Goal: Entertainment & Leisure: Consume media (video, audio)

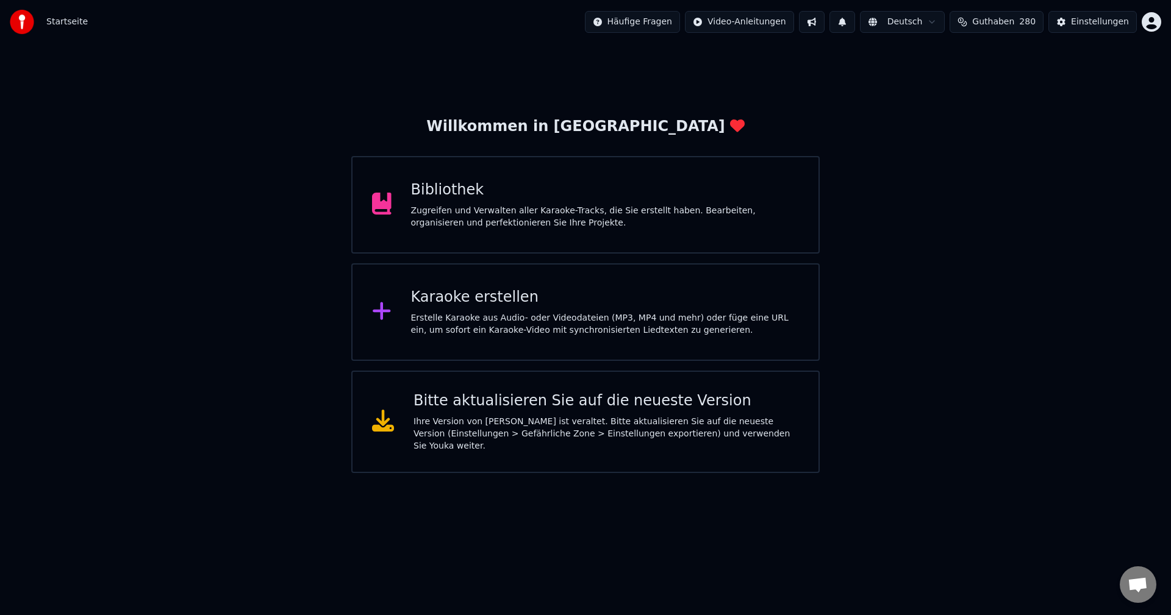
click at [461, 203] on div "Bibliothek Zugreifen und Verwalten aller Karaoke-Tracks, die Sie erstellt haben…" at bounding box center [605, 205] width 389 height 49
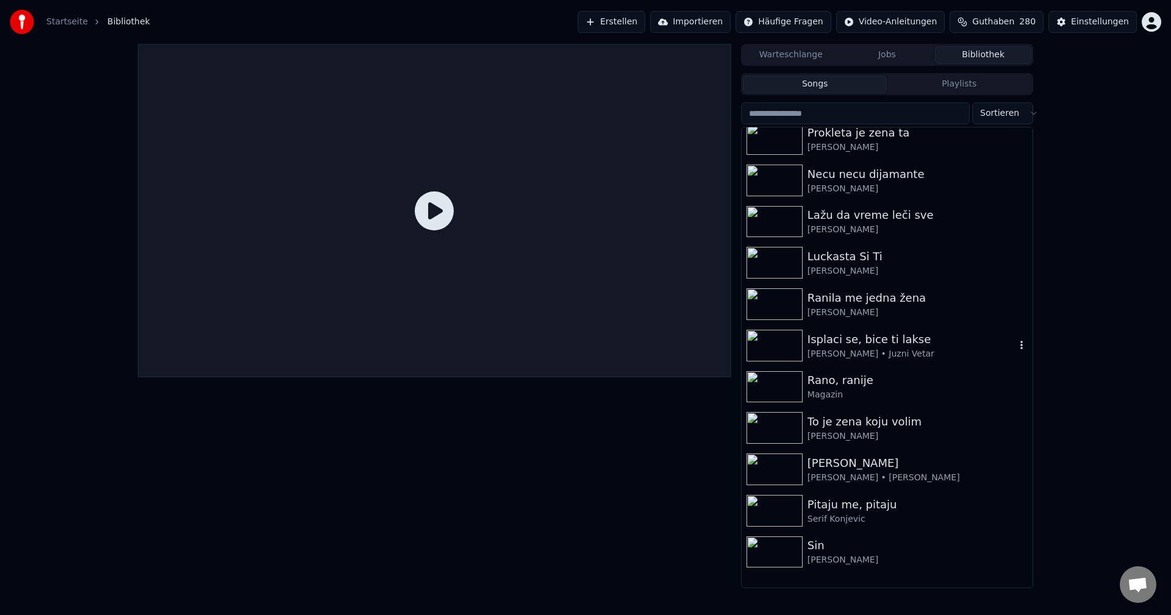
scroll to position [183, 0]
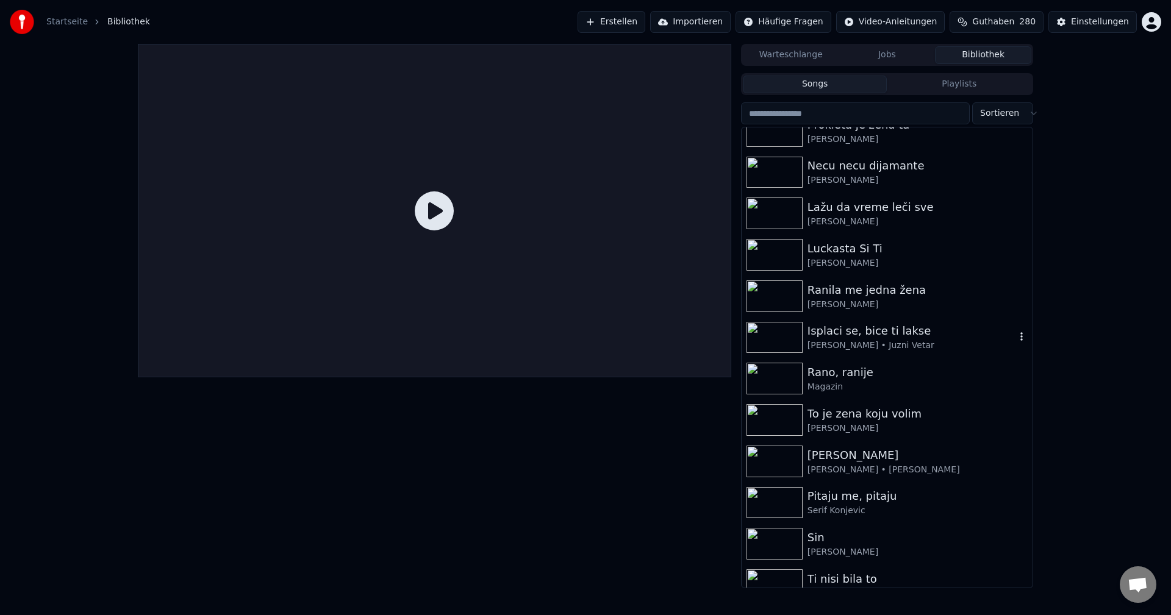
click at [776, 335] on img at bounding box center [775, 338] width 56 height 32
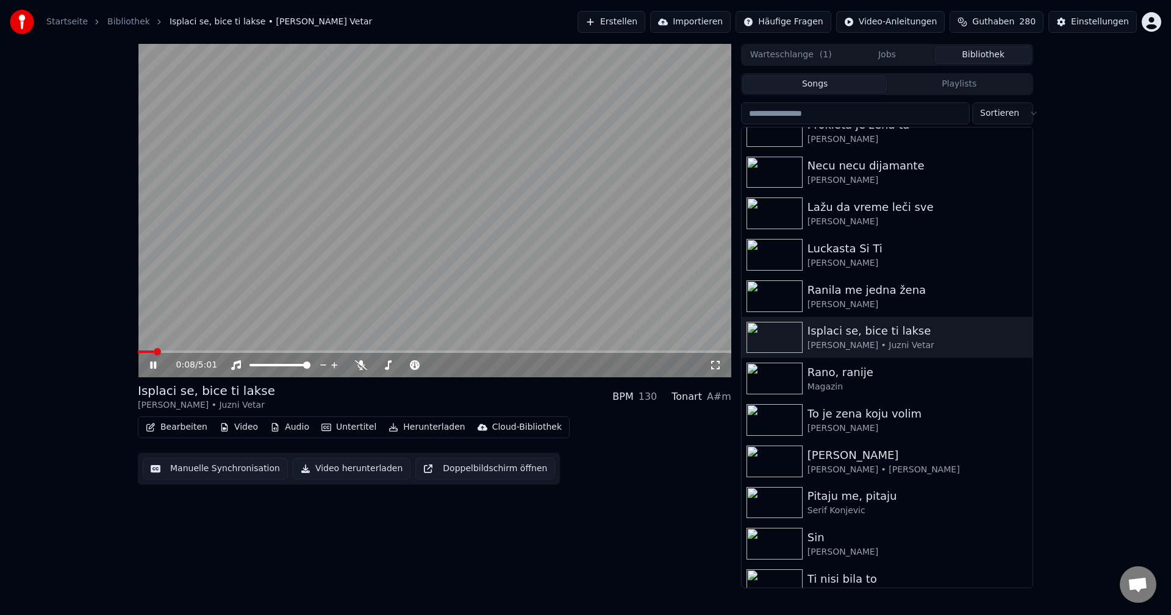
click at [154, 351] on span at bounding box center [146, 352] width 16 height 2
click at [187, 354] on div "0:09 / 5:01" at bounding box center [434, 365] width 593 height 24
click at [187, 350] on video at bounding box center [434, 211] width 593 height 334
click at [184, 351] on span at bounding box center [434, 352] width 593 height 2
drag, startPoint x: 285, startPoint y: 311, endPoint x: 357, endPoint y: 324, distance: 73.7
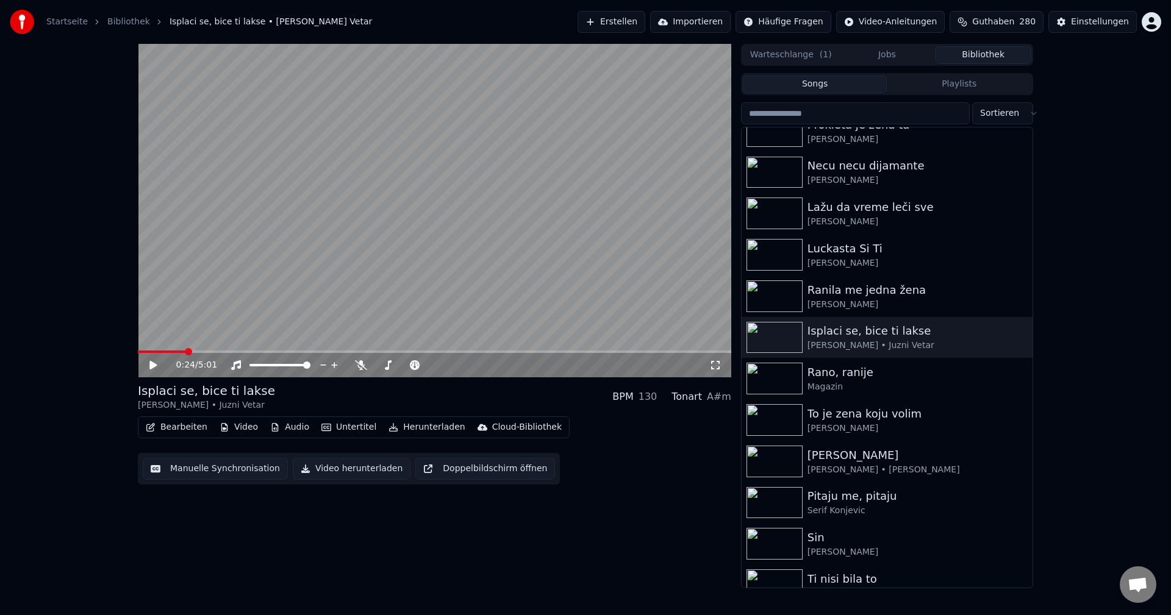
click at [285, 310] on video at bounding box center [434, 211] width 593 height 334
click at [193, 351] on span at bounding box center [166, 352] width 56 height 2
click at [177, 352] on span at bounding box center [158, 352] width 40 height 2
click at [157, 351] on span at bounding box center [232, 352] width 188 height 2
click at [186, 351] on span at bounding box center [434, 352] width 593 height 2
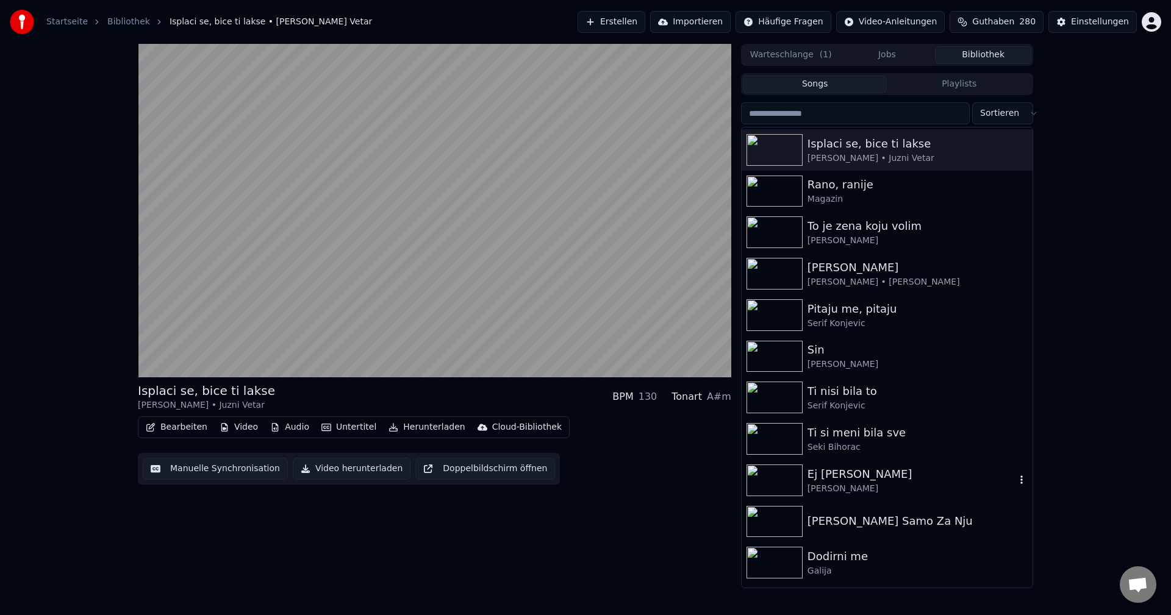
scroll to position [427, 0]
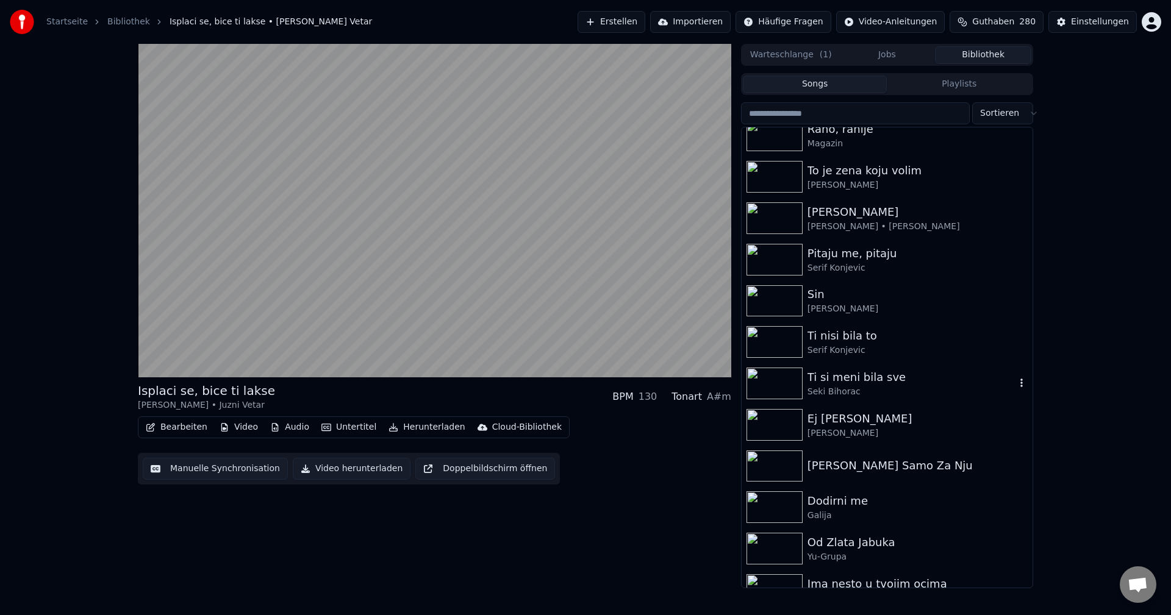
click at [764, 372] on img at bounding box center [775, 384] width 56 height 32
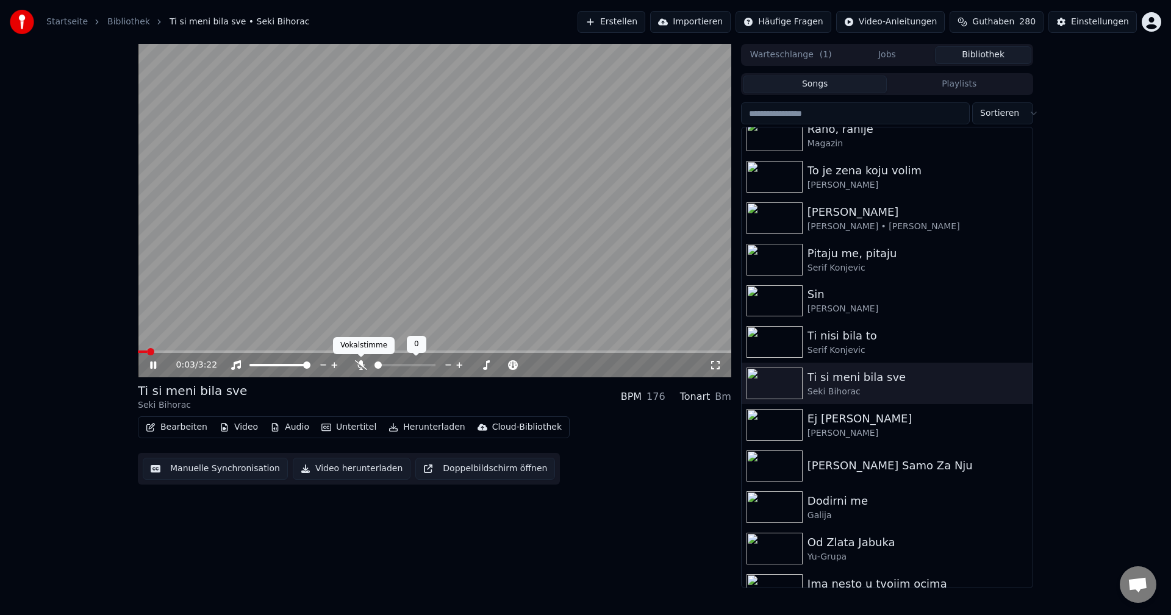
click at [359, 367] on icon at bounding box center [361, 365] width 12 height 10
click at [173, 351] on span at bounding box center [434, 352] width 593 height 2
click at [212, 350] on video at bounding box center [434, 211] width 593 height 334
click at [212, 351] on span at bounding box center [434, 352] width 593 height 2
click at [238, 308] on video at bounding box center [434, 211] width 593 height 334
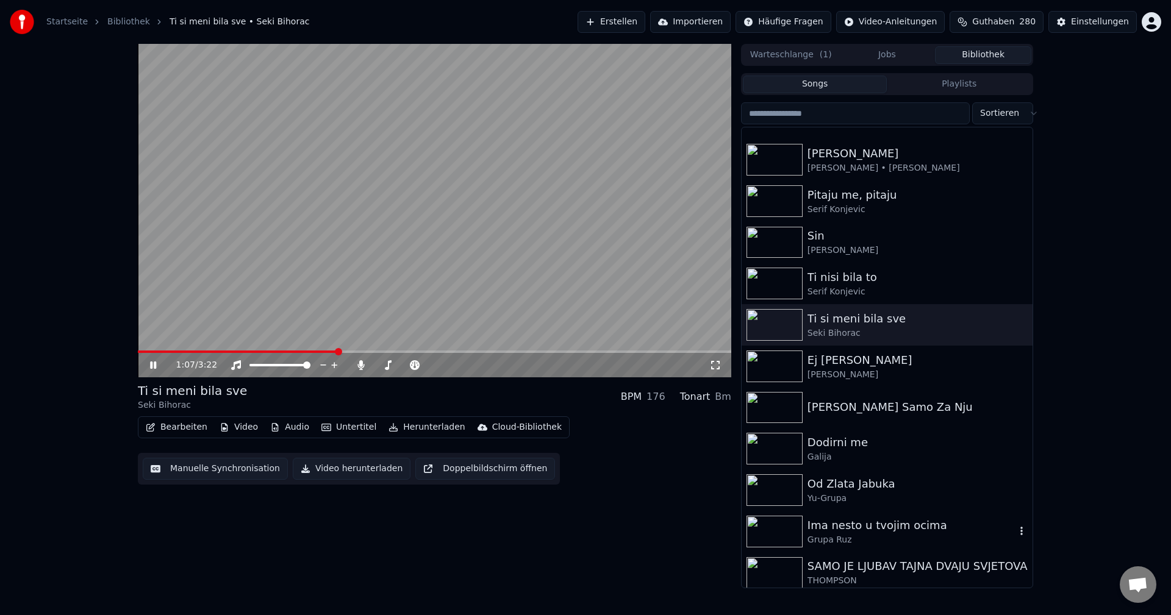
scroll to position [549, 0]
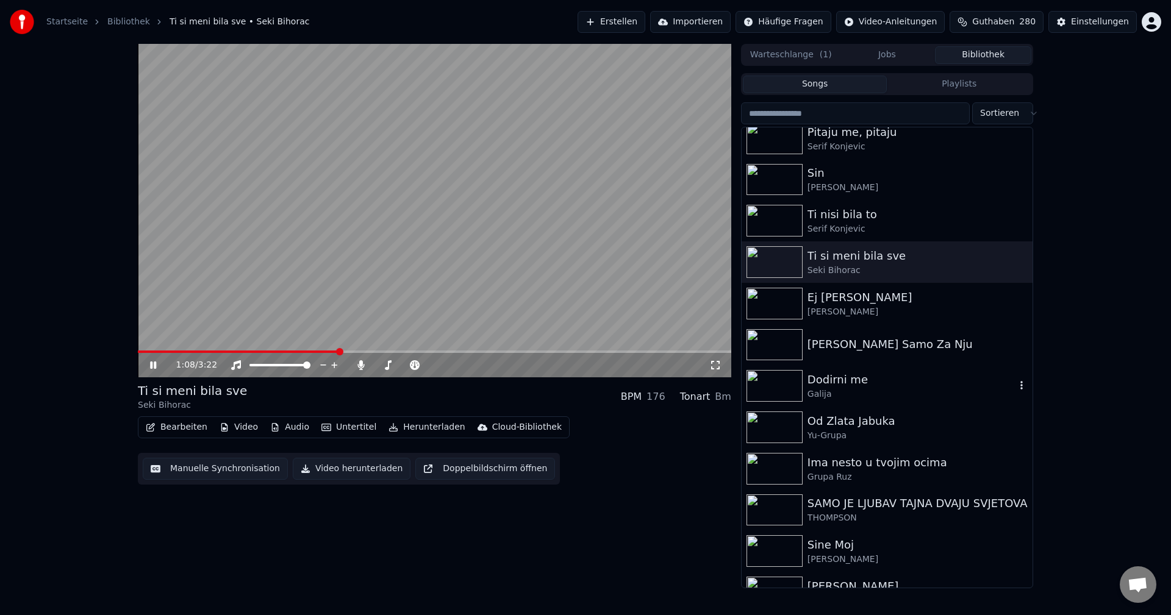
click at [779, 381] on img at bounding box center [775, 386] width 56 height 32
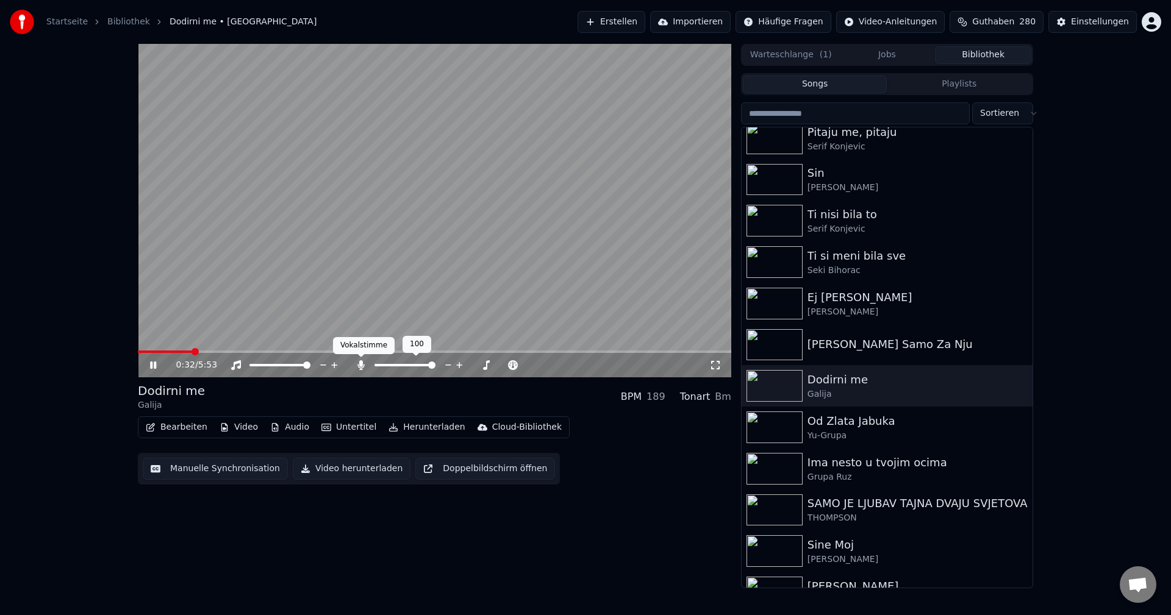
click at [360, 368] on icon at bounding box center [360, 365] width 7 height 10
click at [176, 353] on span at bounding box center [166, 352] width 57 height 2
click at [178, 351] on span at bounding box center [206, 352] width 137 height 2
click at [182, 352] on span at bounding box center [160, 352] width 44 height 2
click at [179, 352] on span at bounding box center [168, 352] width 61 height 2
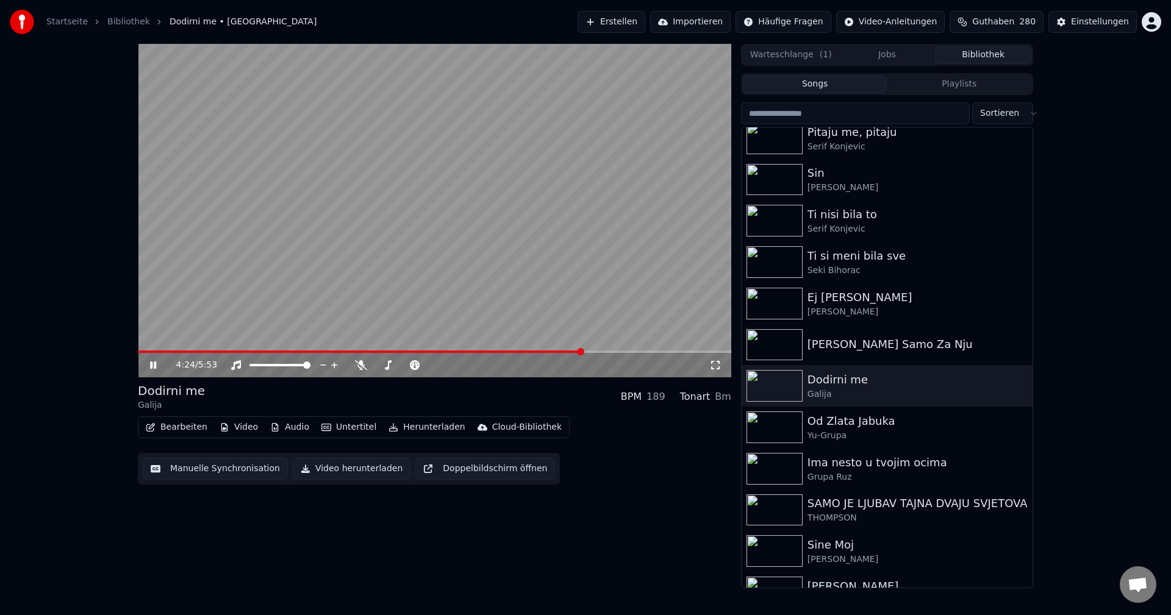
click at [151, 350] on video at bounding box center [434, 211] width 593 height 334
click at [173, 353] on span at bounding box center [360, 352] width 445 height 2
click at [281, 288] on video at bounding box center [434, 211] width 593 height 334
click at [174, 349] on video at bounding box center [434, 211] width 593 height 334
click at [175, 352] on span at bounding box center [170, 352] width 64 height 2
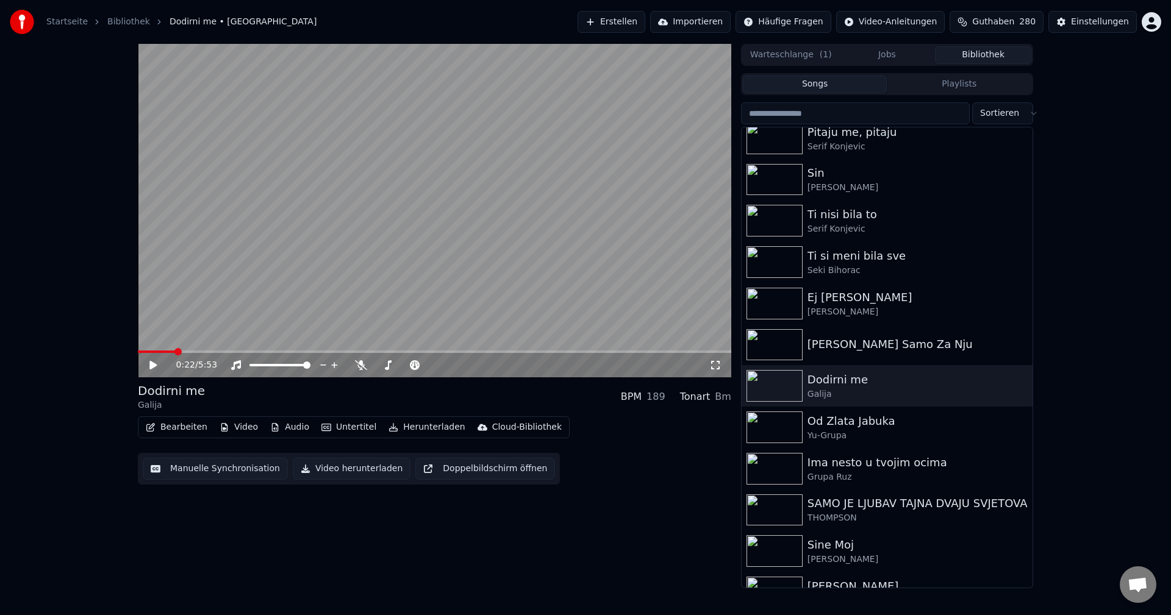
click at [306, 314] on video at bounding box center [434, 211] width 593 height 334
click at [774, 423] on img at bounding box center [775, 428] width 56 height 32
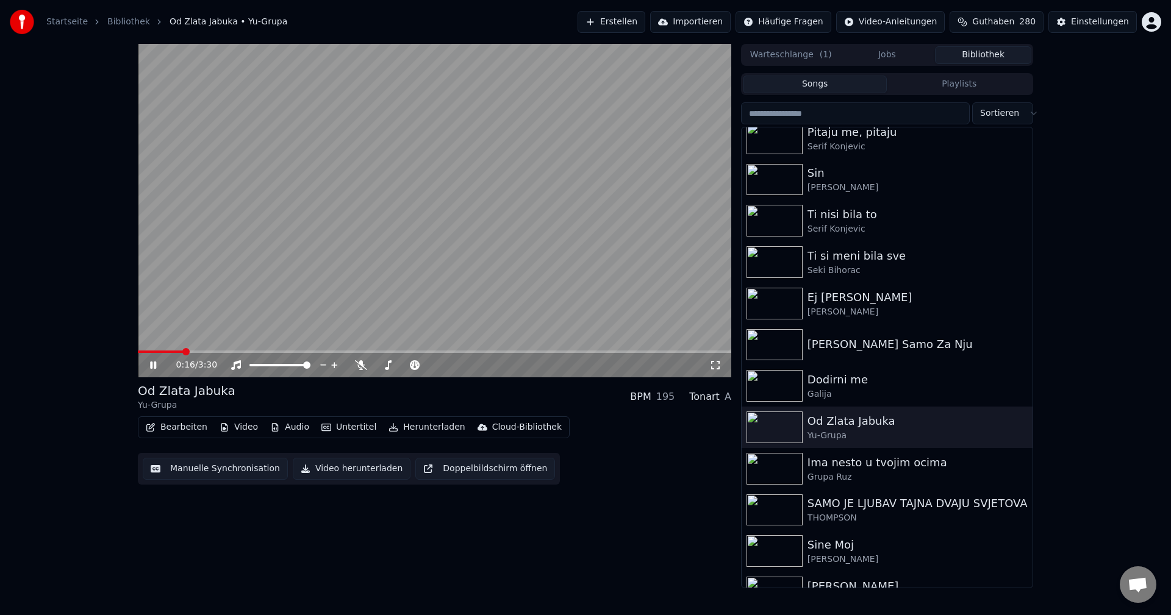
click at [183, 353] on span at bounding box center [160, 352] width 45 height 2
click at [766, 514] on img at bounding box center [775, 511] width 56 height 32
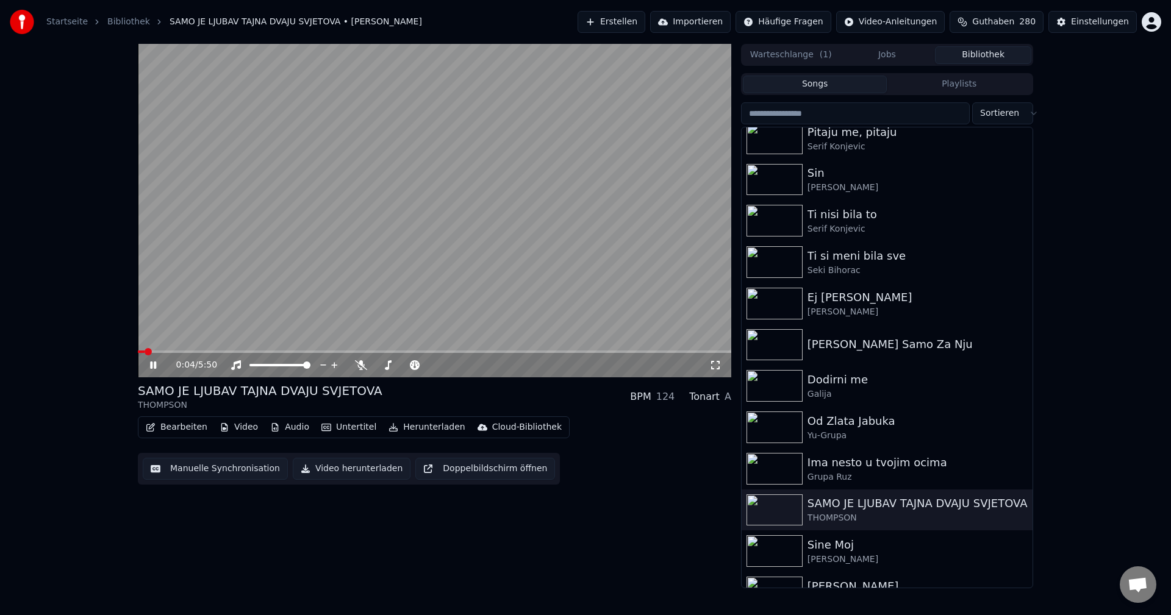
click at [145, 353] on span at bounding box center [141, 352] width 7 height 2
click at [145, 351] on span at bounding box center [210, 352] width 145 height 2
click at [160, 353] on span at bounding box center [161, 352] width 46 height 2
click at [145, 353] on span at bounding box center [151, 352] width 26 height 2
click at [152, 353] on span at bounding box center [159, 352] width 43 height 2
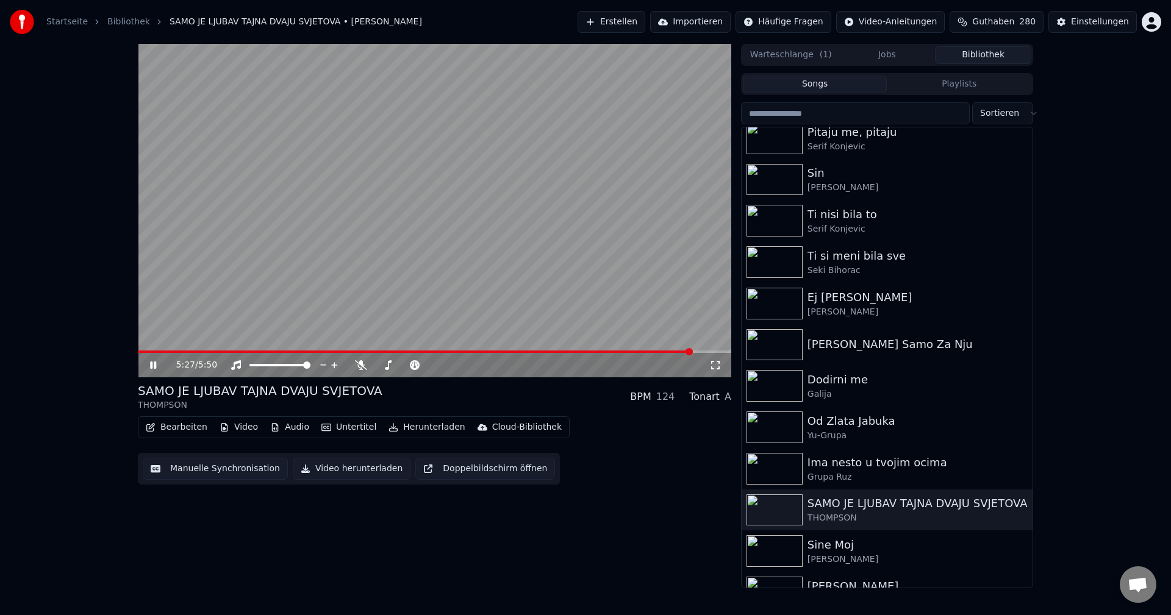
click at [142, 353] on span at bounding box center [415, 352] width 555 height 2
click at [142, 353] on span at bounding box center [140, 352] width 5 height 2
click at [142, 353] on span at bounding box center [207, 352] width 138 height 2
click at [142, 353] on span at bounding box center [195, 352] width 115 height 2
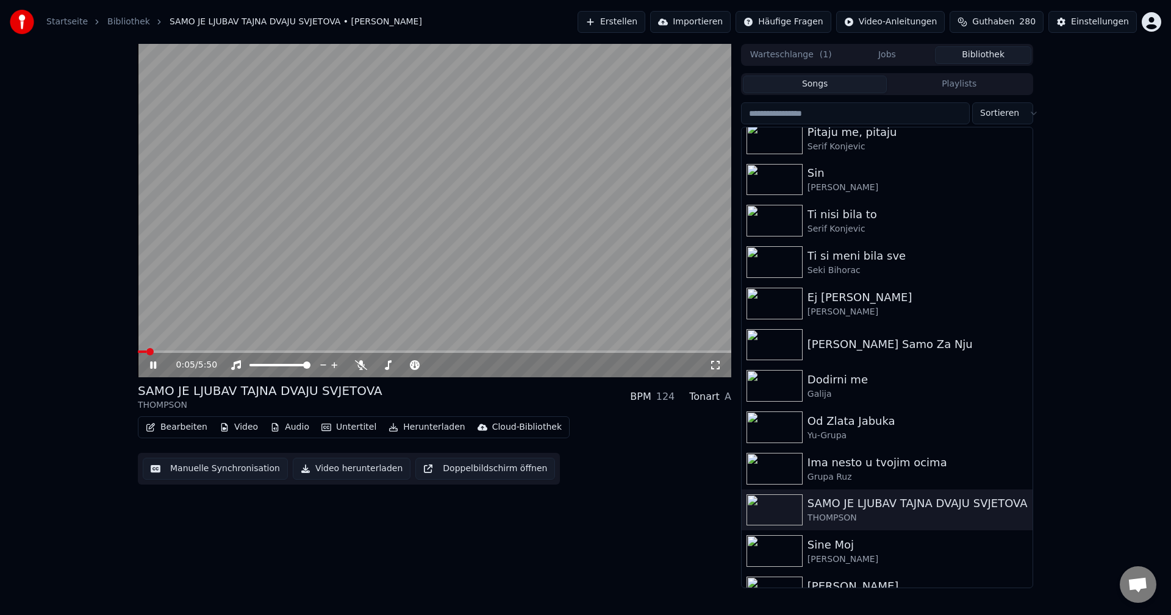
click at [146, 353] on span at bounding box center [142, 352] width 9 height 2
click at [363, 367] on icon at bounding box center [361, 365] width 12 height 10
click at [141, 351] on span at bounding box center [386, 352] width 496 height 2
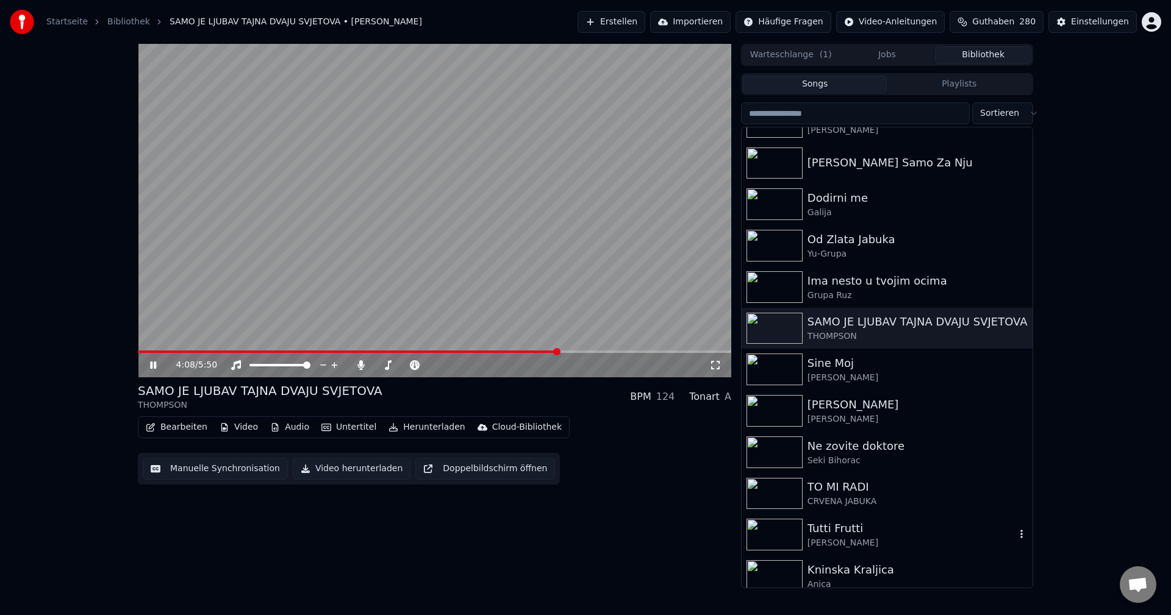
scroll to position [732, 0]
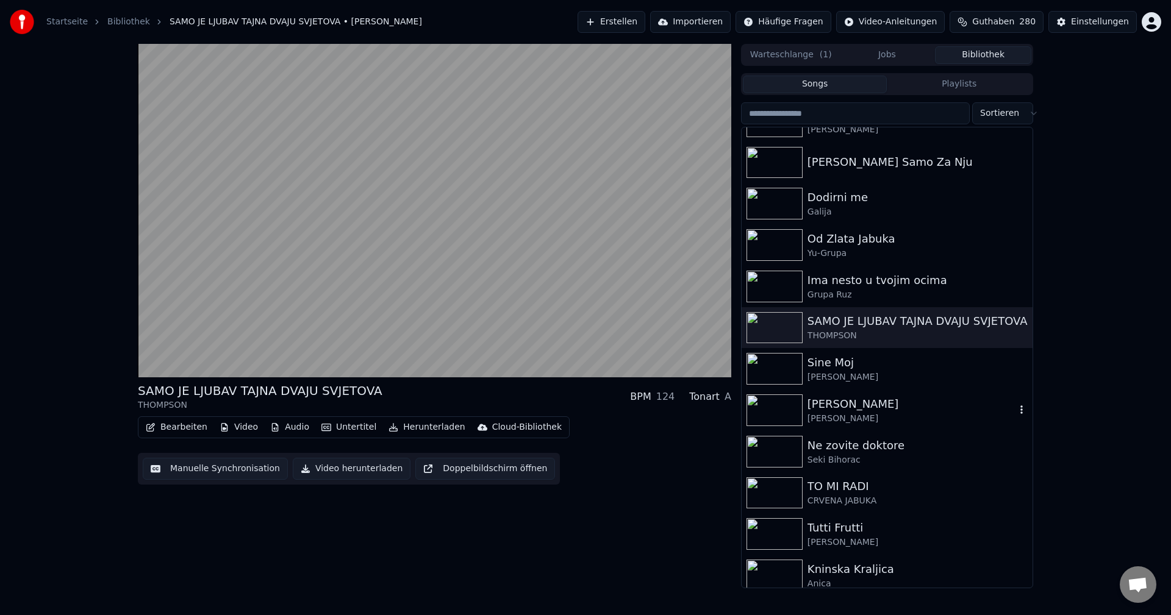
click at [769, 403] on img at bounding box center [775, 411] width 56 height 32
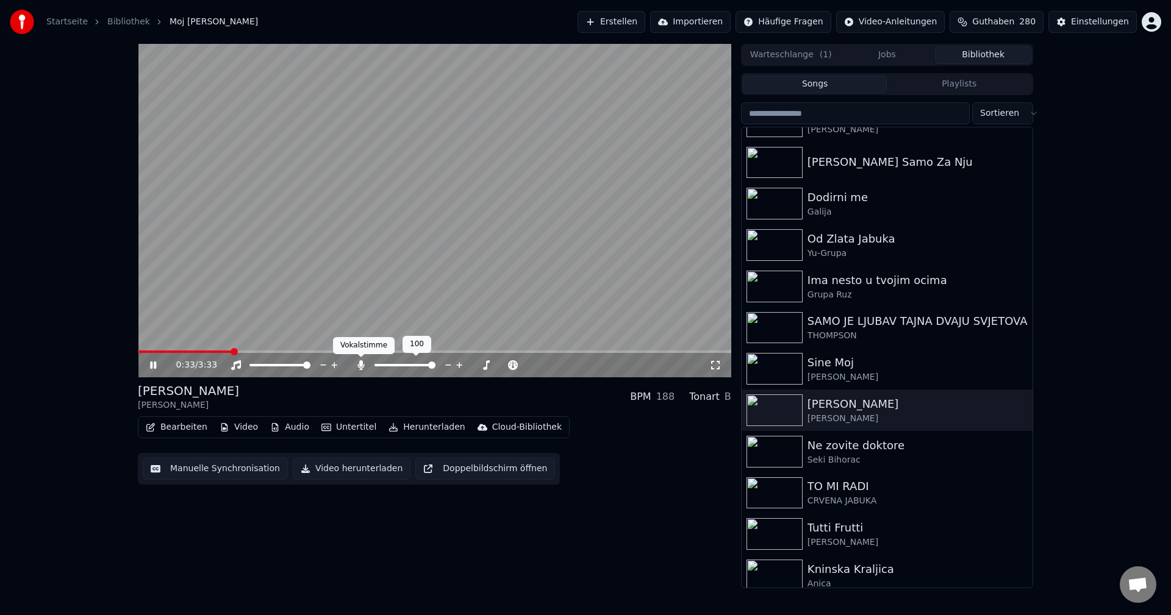
drag, startPoint x: 359, startPoint y: 367, endPoint x: 260, endPoint y: 353, distance: 99.2
click at [357, 367] on icon at bounding box center [361, 365] width 12 height 10
click at [207, 353] on span at bounding box center [186, 352] width 96 height 2
click at [201, 352] on span at bounding box center [170, 352] width 64 height 2
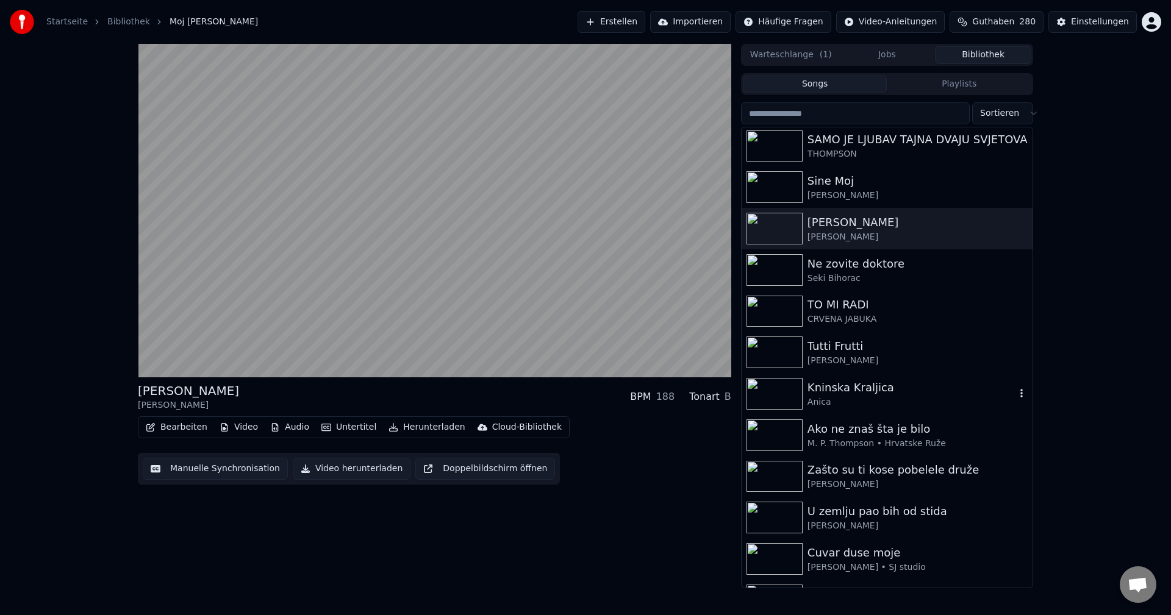
scroll to position [915, 0]
click at [781, 354] on img at bounding box center [775, 352] width 56 height 32
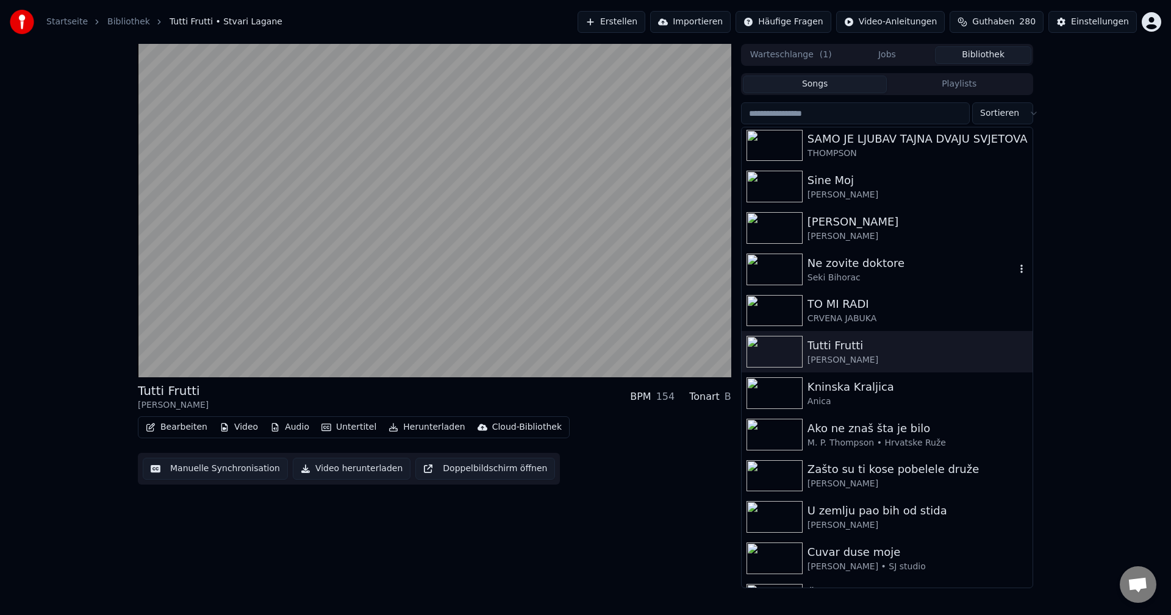
click at [778, 265] on img at bounding box center [775, 270] width 56 height 32
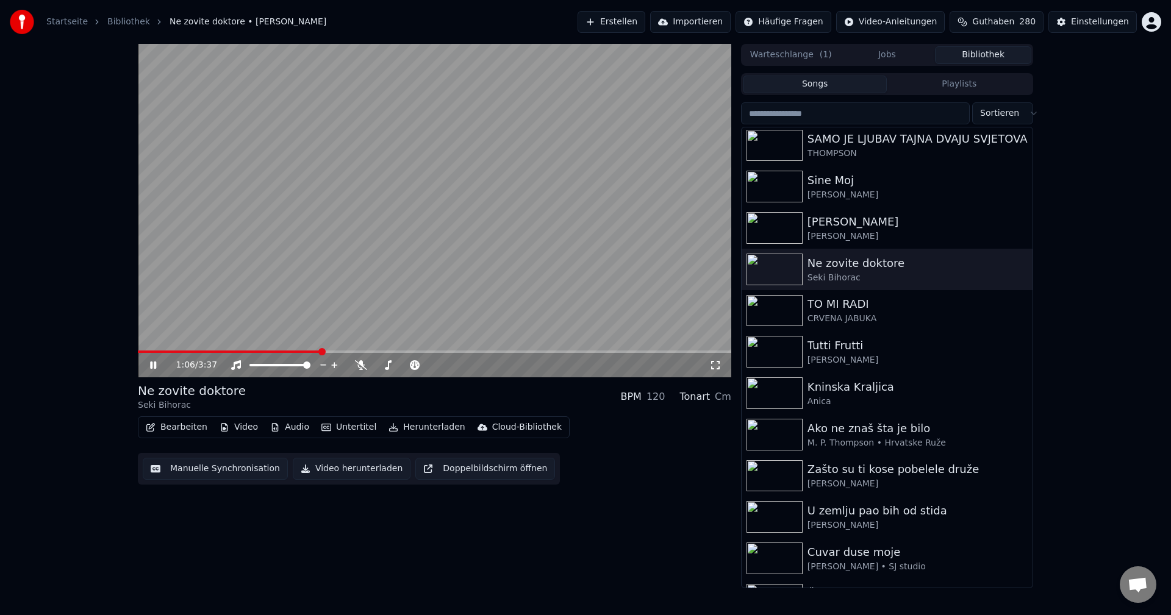
click at [177, 351] on span at bounding box center [229, 352] width 183 height 2
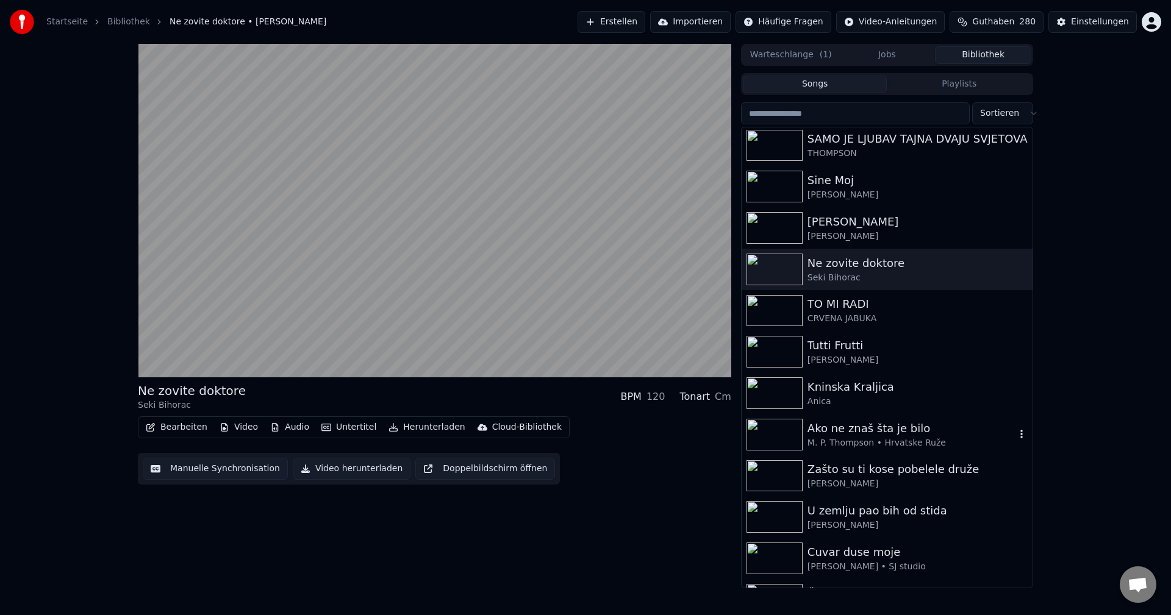
click at [769, 434] on img at bounding box center [775, 435] width 56 height 32
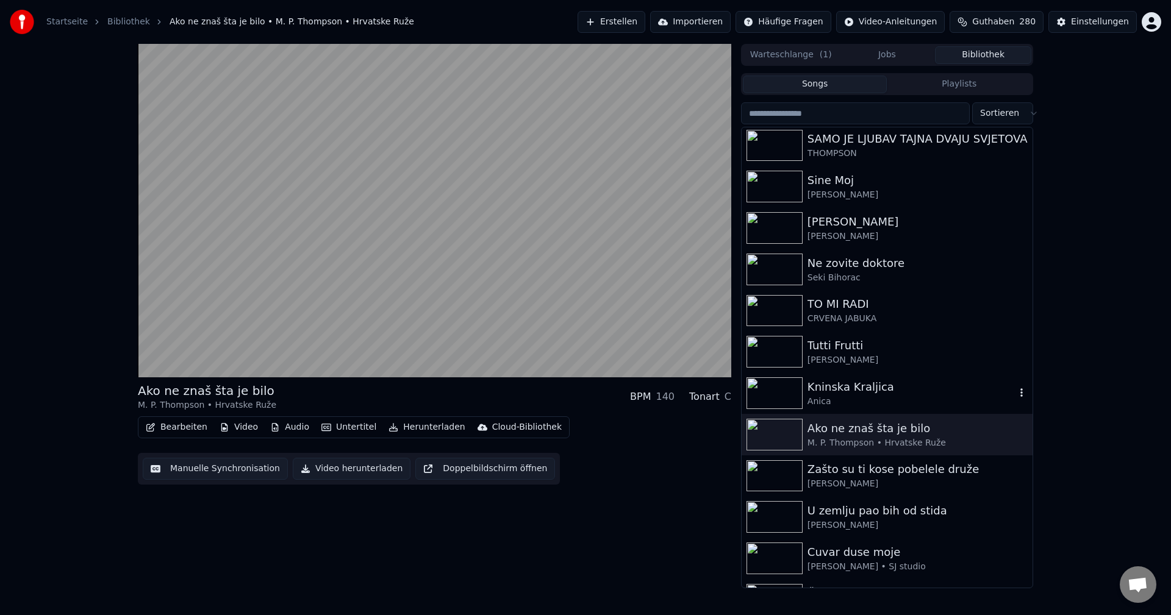
scroll to position [1037, 0]
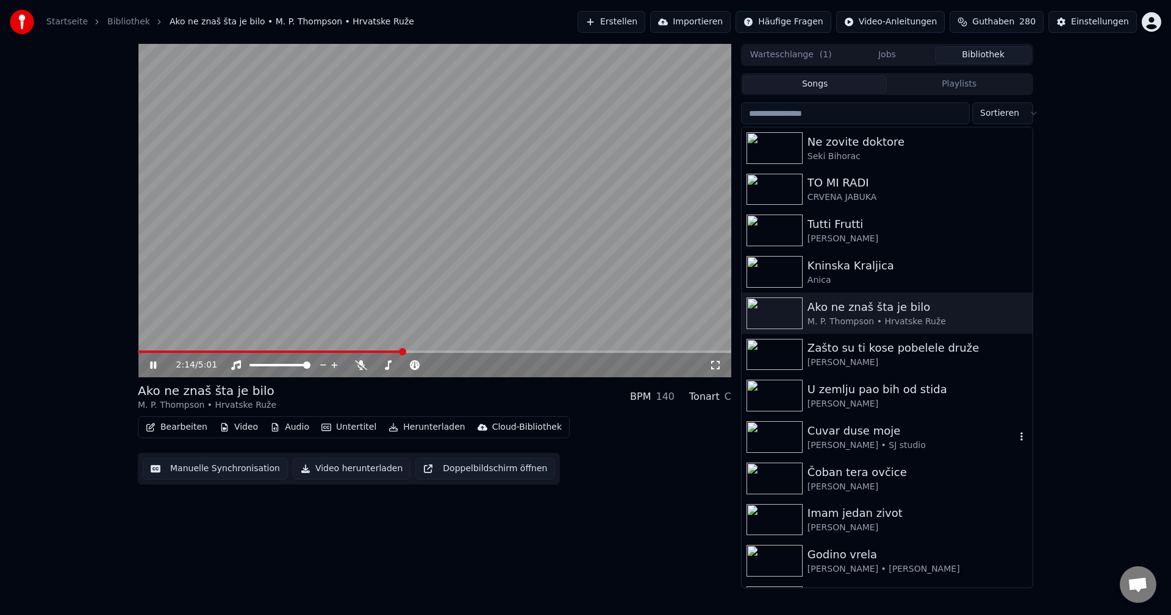
click at [779, 431] on img at bounding box center [775, 437] width 56 height 32
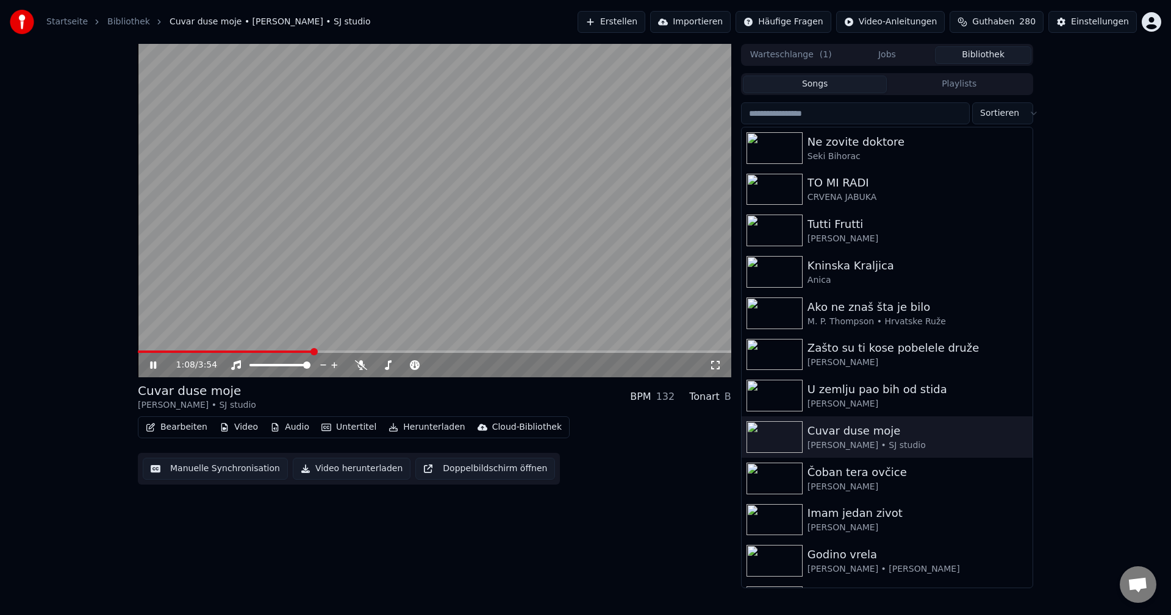
click at [167, 352] on span at bounding box center [225, 352] width 174 height 2
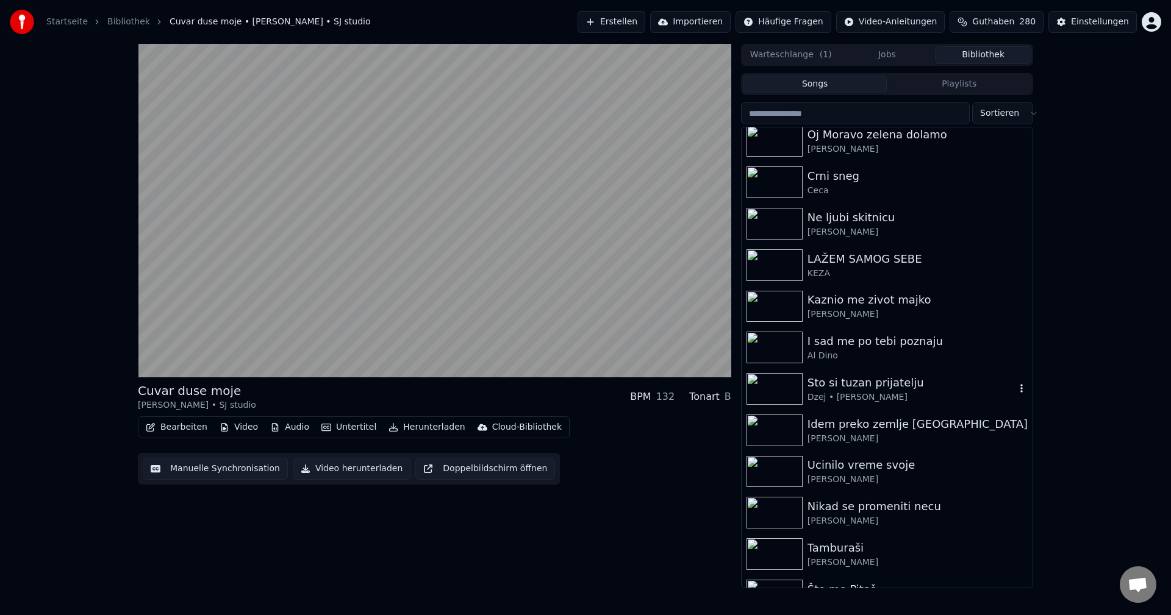
scroll to position [1708, 0]
drag, startPoint x: 767, startPoint y: 346, endPoint x: 908, endPoint y: 366, distance: 142.2
click at [769, 345] on img at bounding box center [775, 347] width 56 height 32
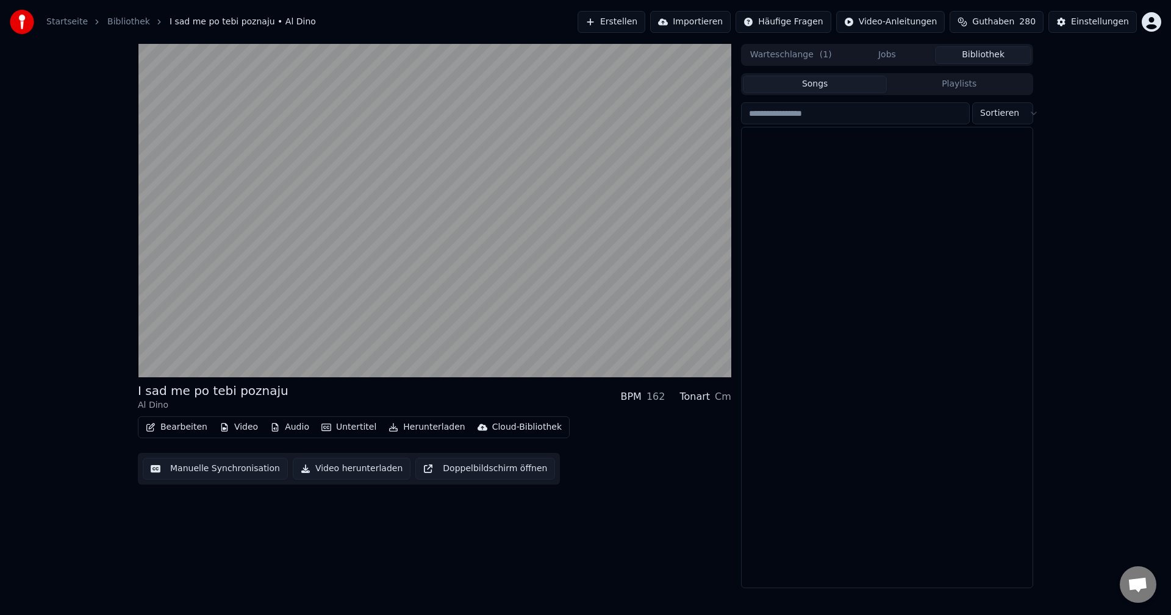
scroll to position [14345, 0]
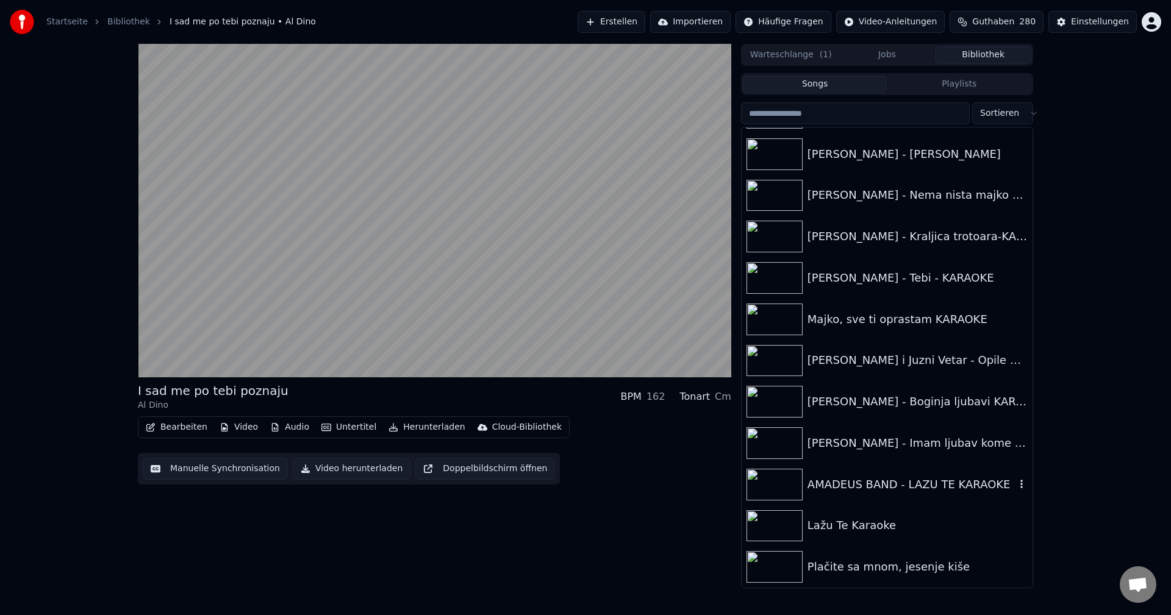
click at [775, 485] on img at bounding box center [775, 485] width 56 height 32
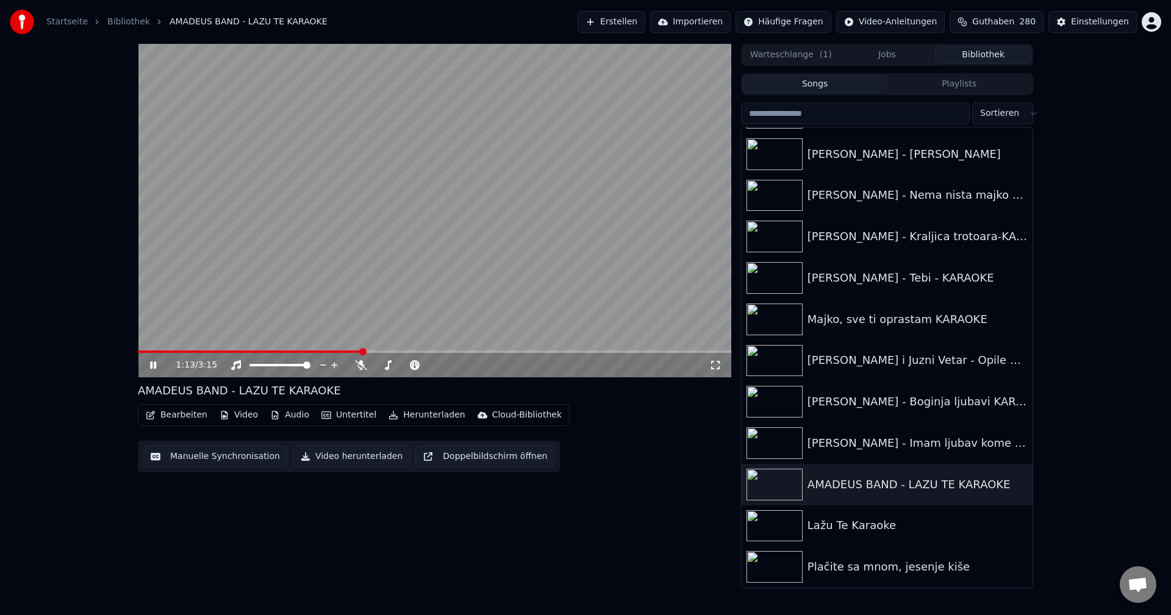
click at [148, 354] on div "1:13 / 3:15" at bounding box center [434, 365] width 593 height 24
click at [153, 351] on span at bounding box center [145, 352] width 15 height 2
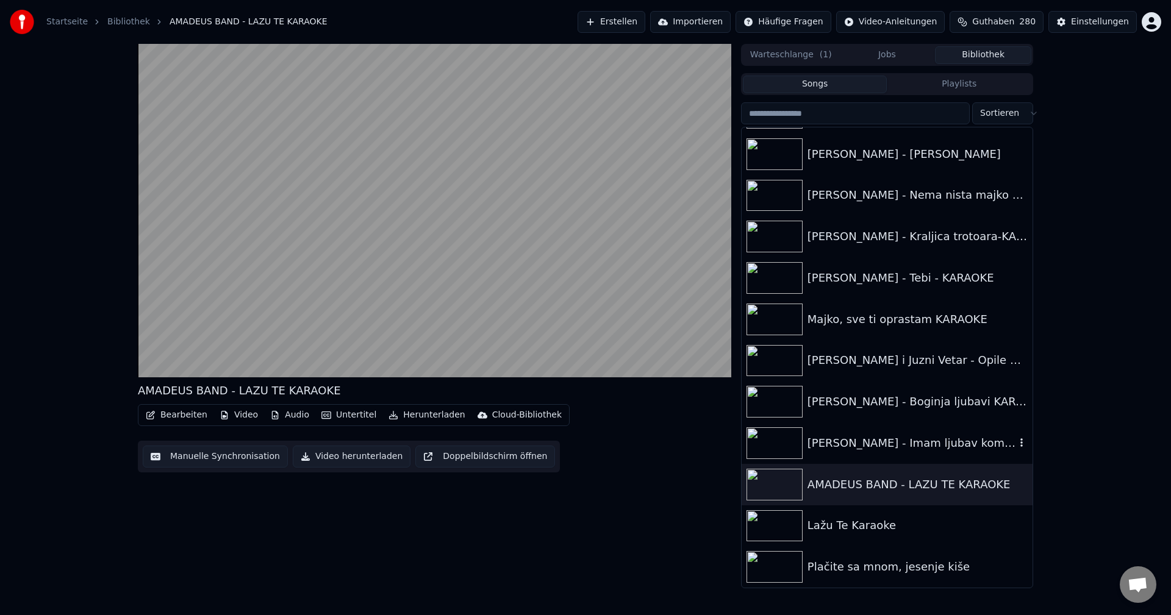
click at [782, 434] on img at bounding box center [775, 444] width 56 height 32
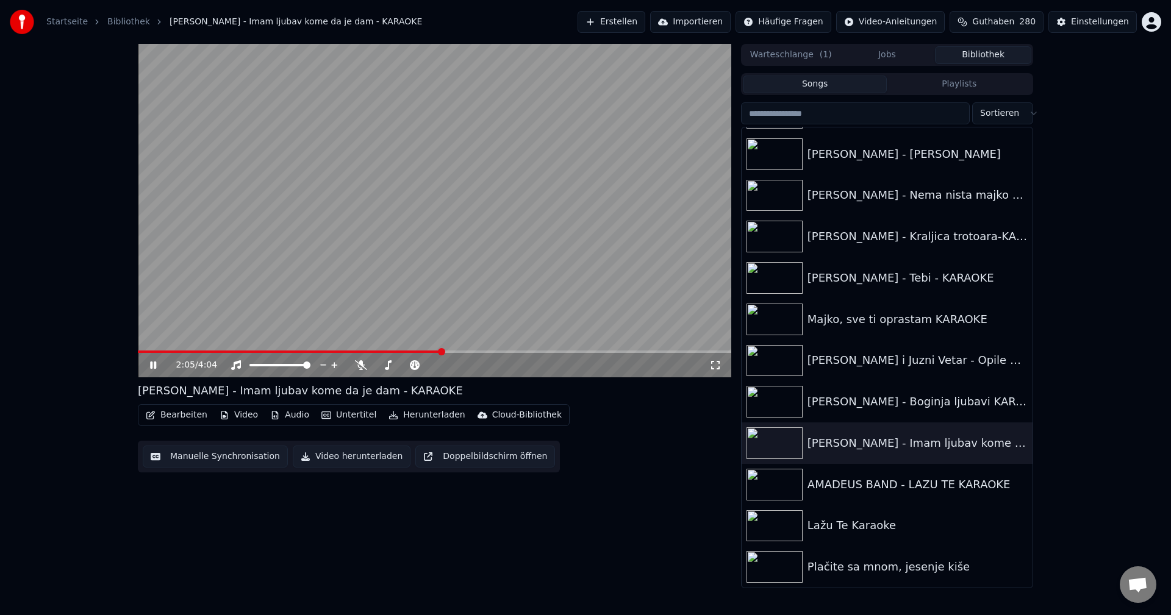
click at [163, 352] on span at bounding box center [290, 352] width 304 height 2
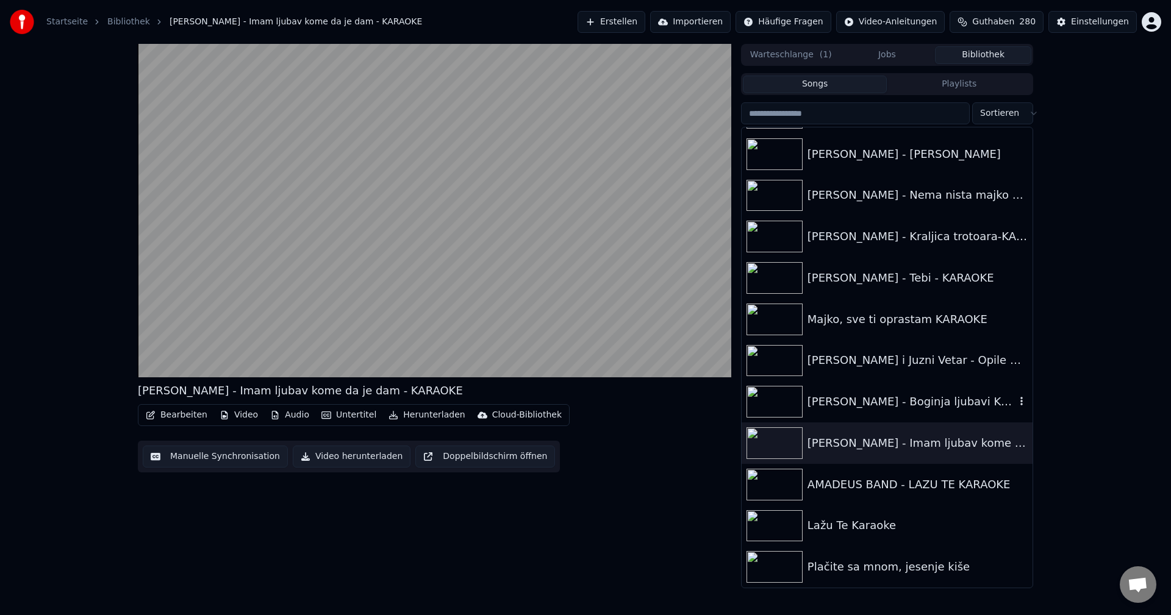
click at [769, 401] on img at bounding box center [775, 402] width 56 height 32
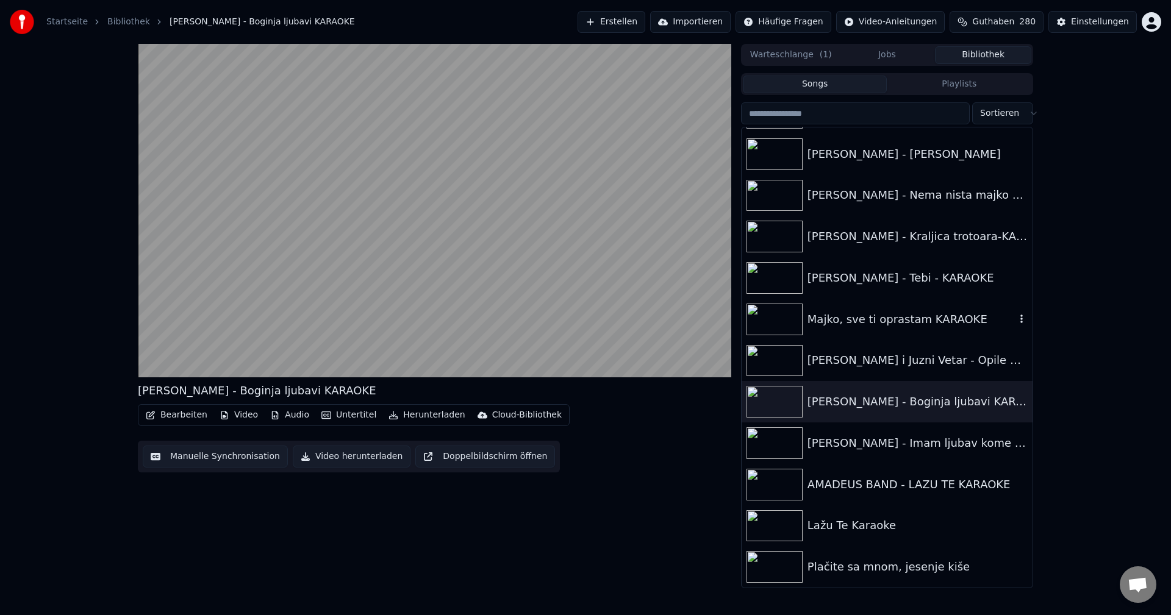
click at [776, 315] on img at bounding box center [775, 320] width 56 height 32
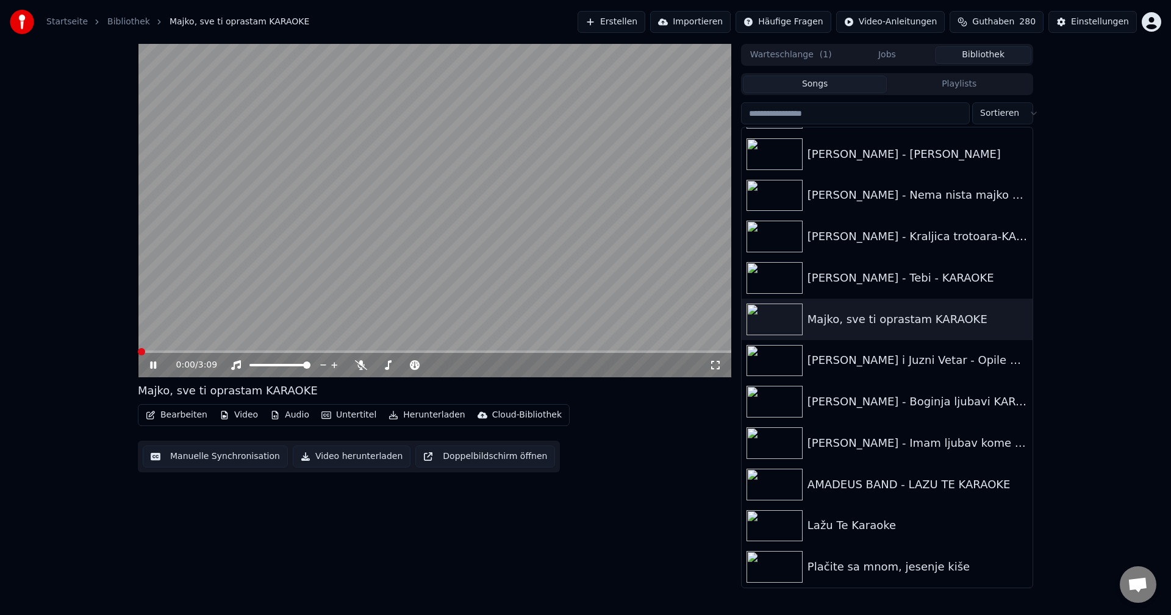
click at [138, 353] on span at bounding box center [138, 352] width 0 height 2
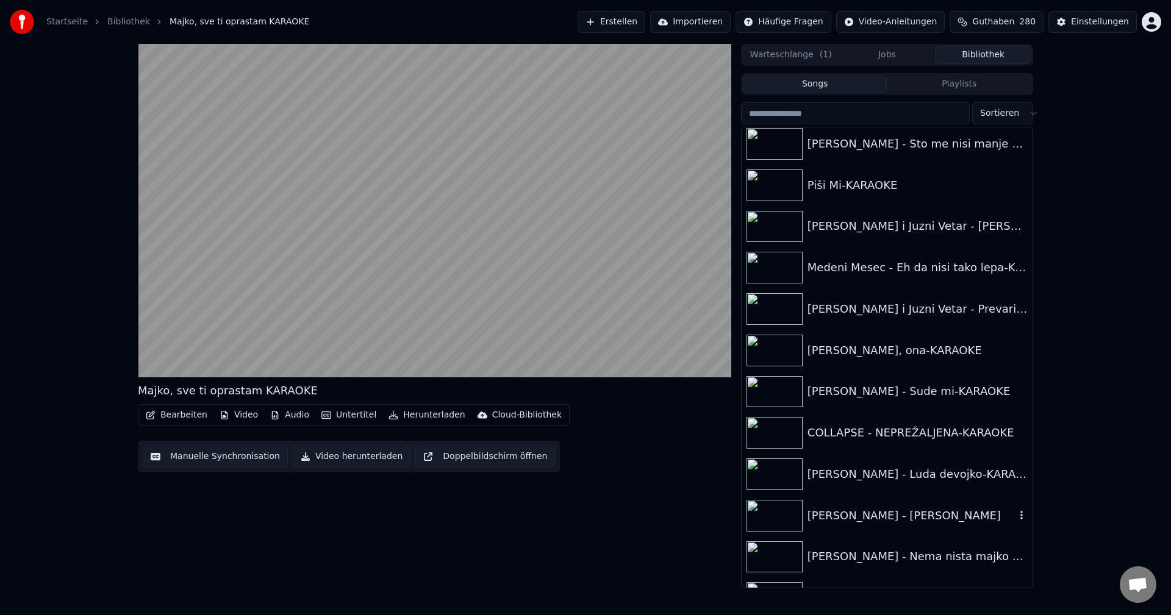
scroll to position [13979, 0]
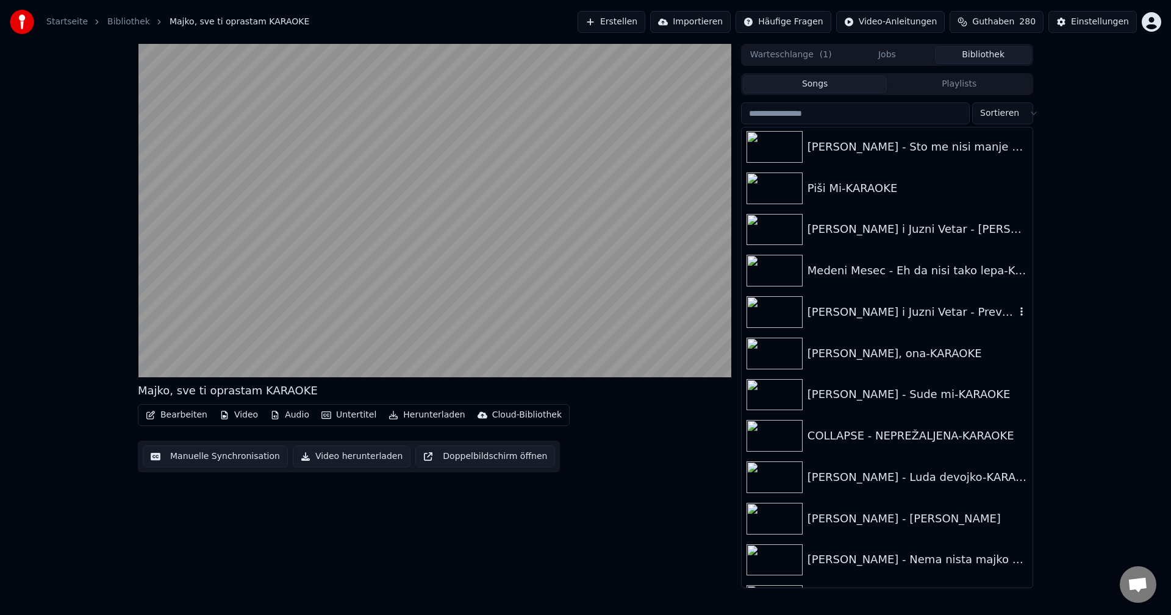
click at [782, 318] on img at bounding box center [775, 312] width 56 height 32
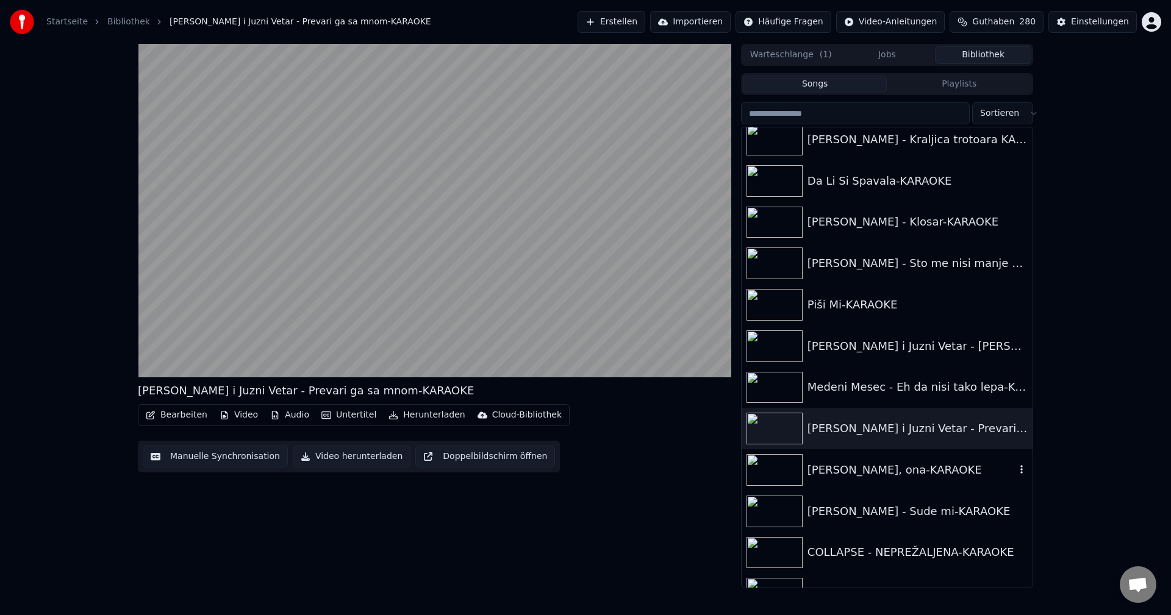
scroll to position [13857, 0]
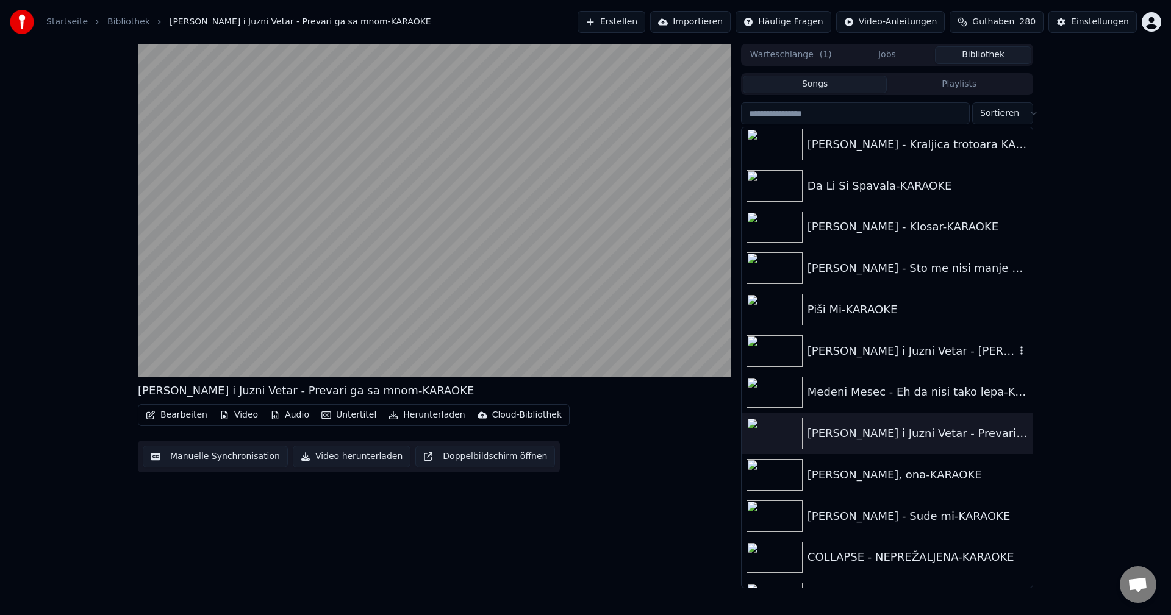
click at [770, 349] on img at bounding box center [775, 351] width 56 height 32
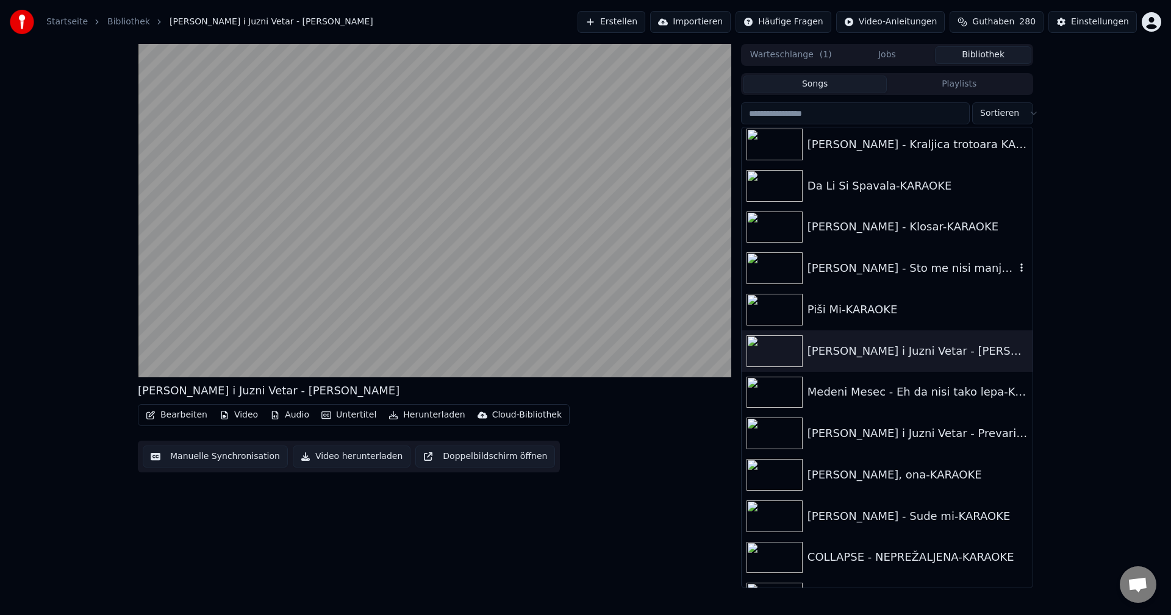
click at [786, 270] on img at bounding box center [775, 269] width 56 height 32
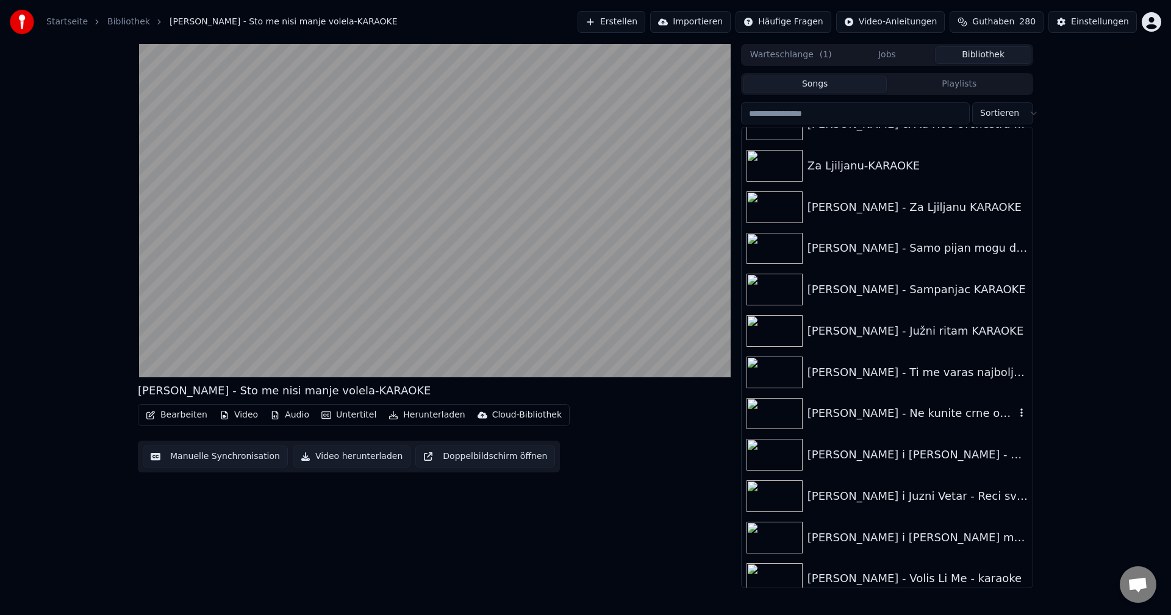
scroll to position [13247, 0]
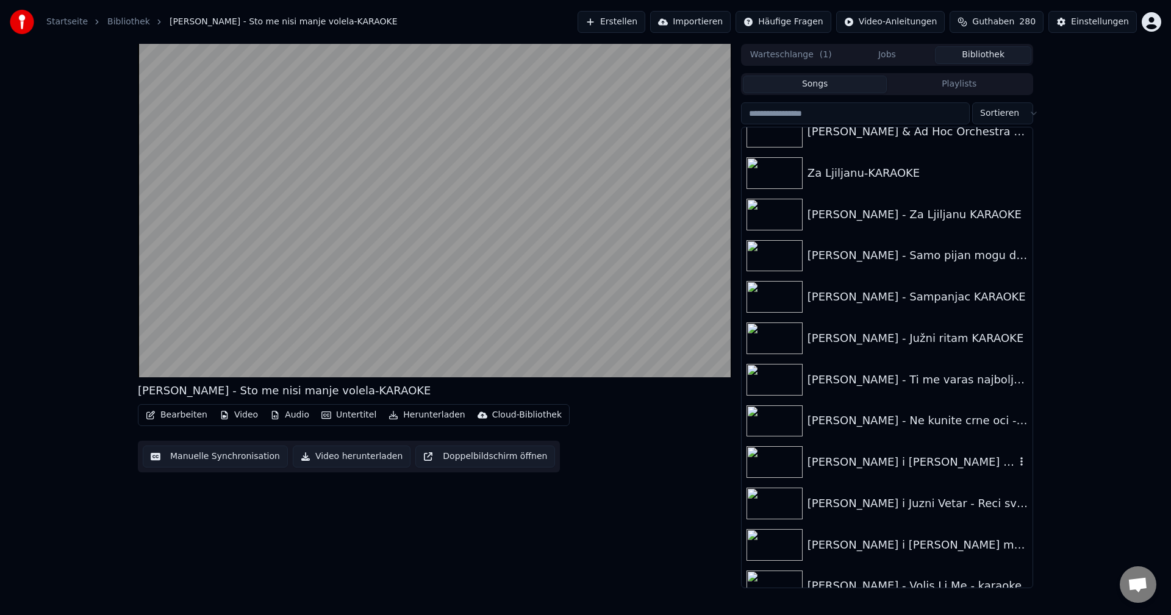
click at [773, 457] on img at bounding box center [775, 462] width 56 height 32
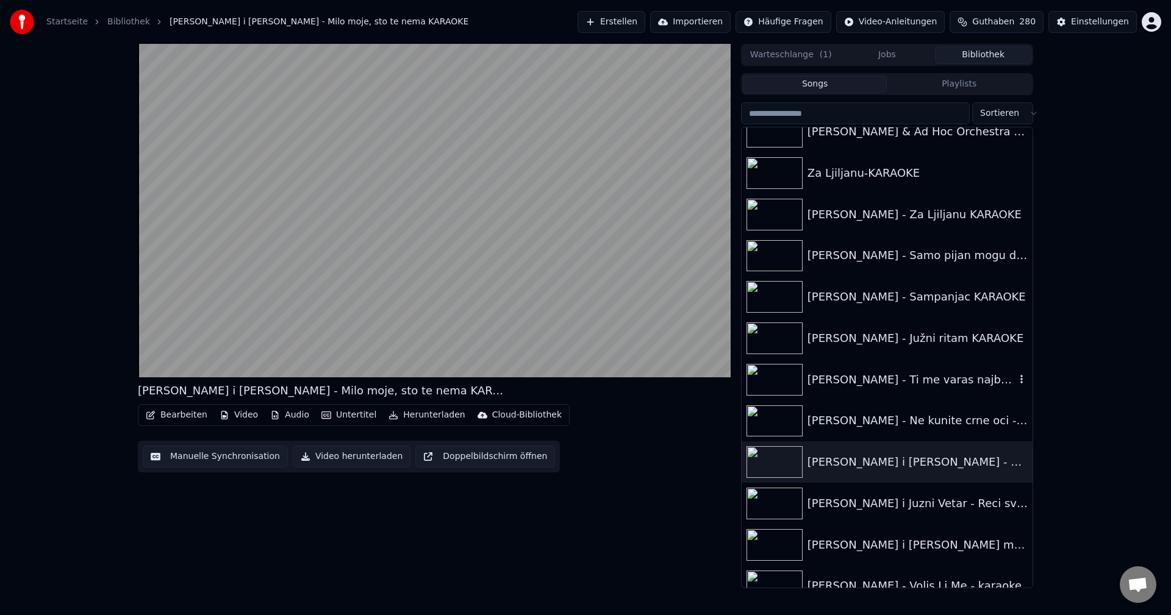
click at [776, 376] on img at bounding box center [775, 380] width 56 height 32
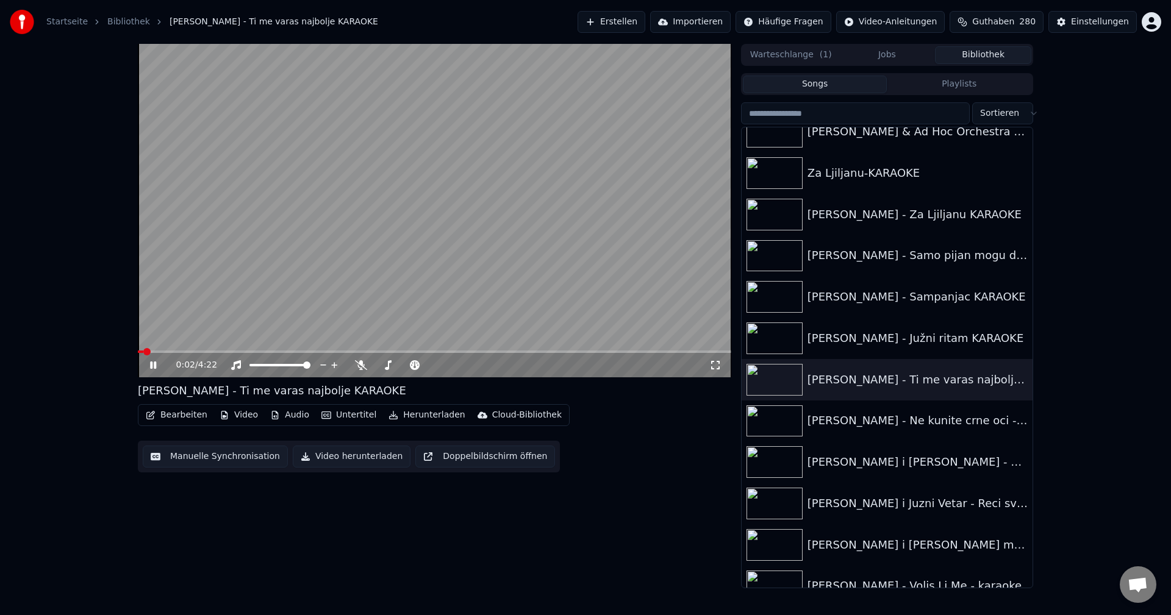
click at [179, 351] on span at bounding box center [434, 352] width 593 height 2
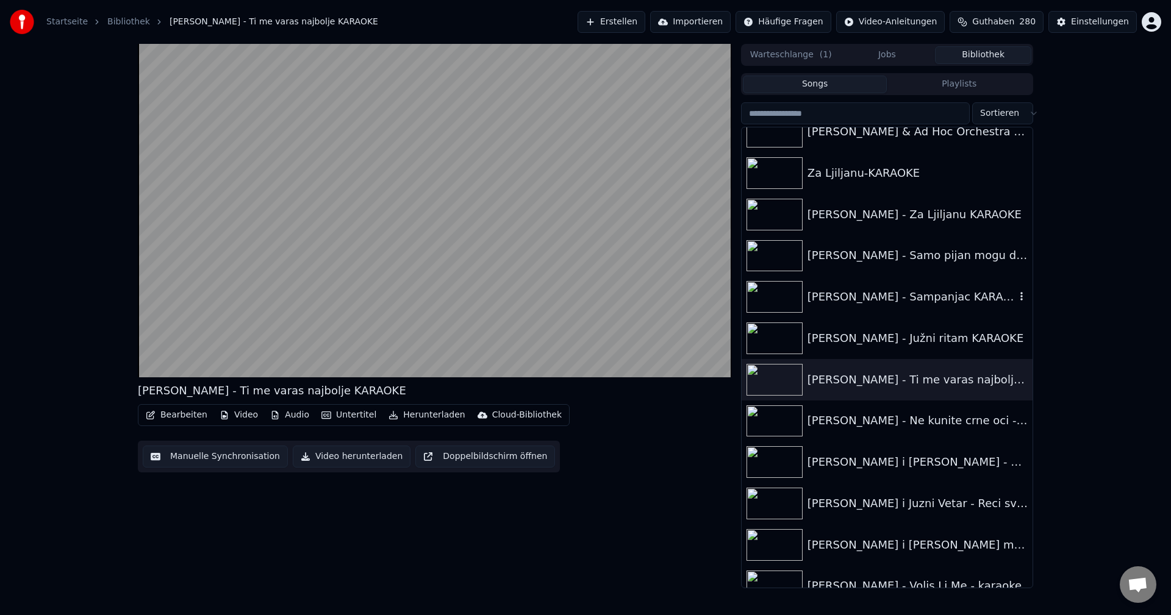
click at [777, 293] on img at bounding box center [775, 297] width 56 height 32
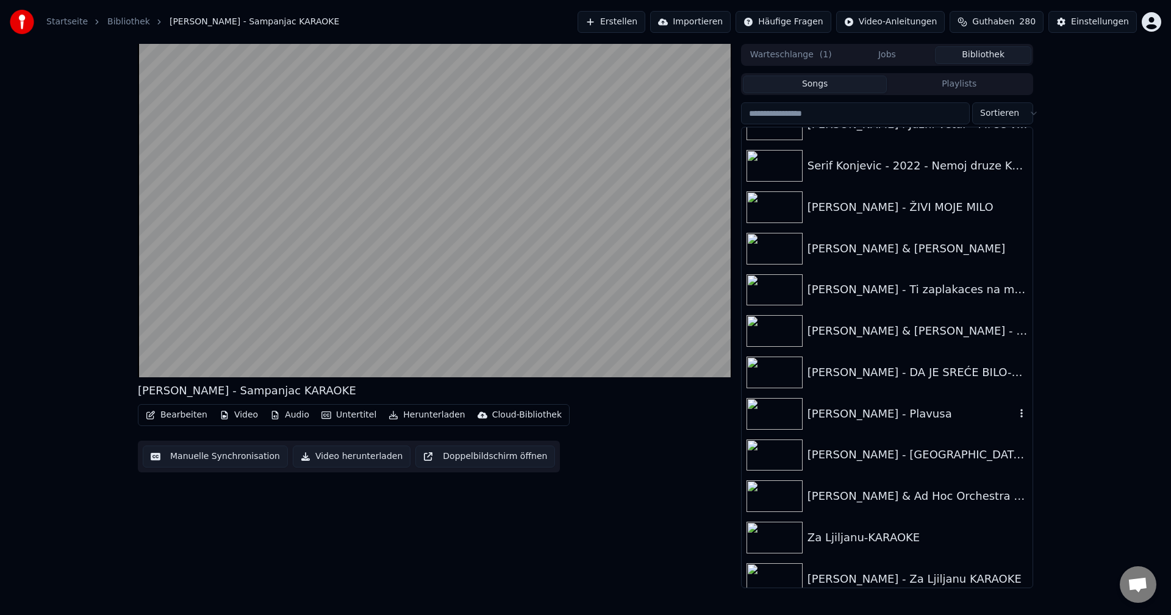
scroll to position [12820, 0]
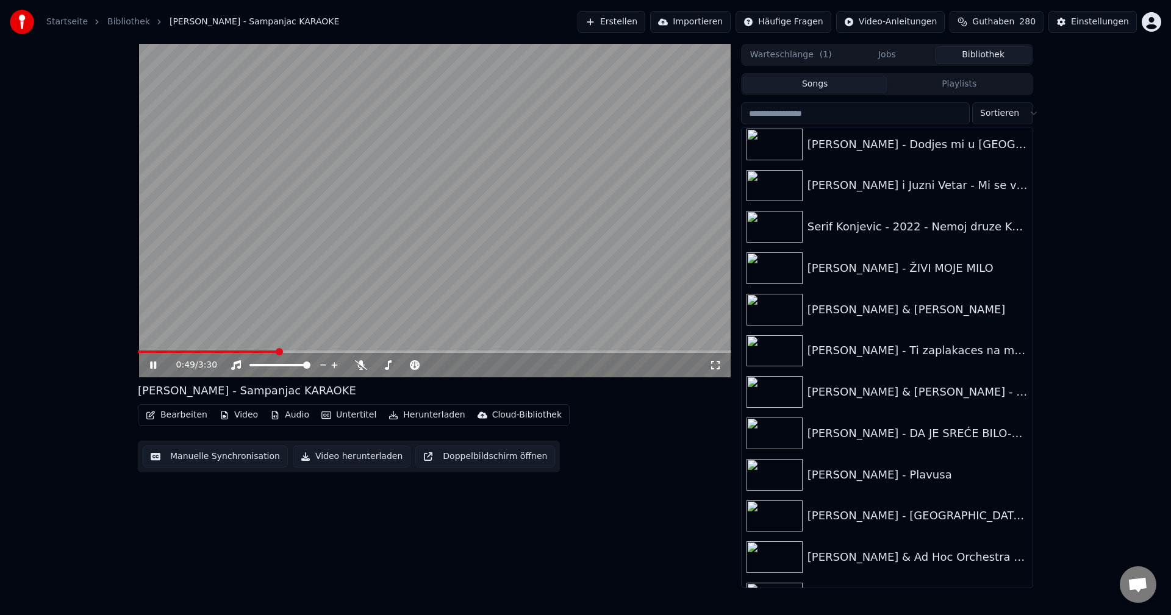
click at [159, 352] on span at bounding box center [208, 352] width 140 height 2
click at [764, 386] on img at bounding box center [775, 392] width 56 height 32
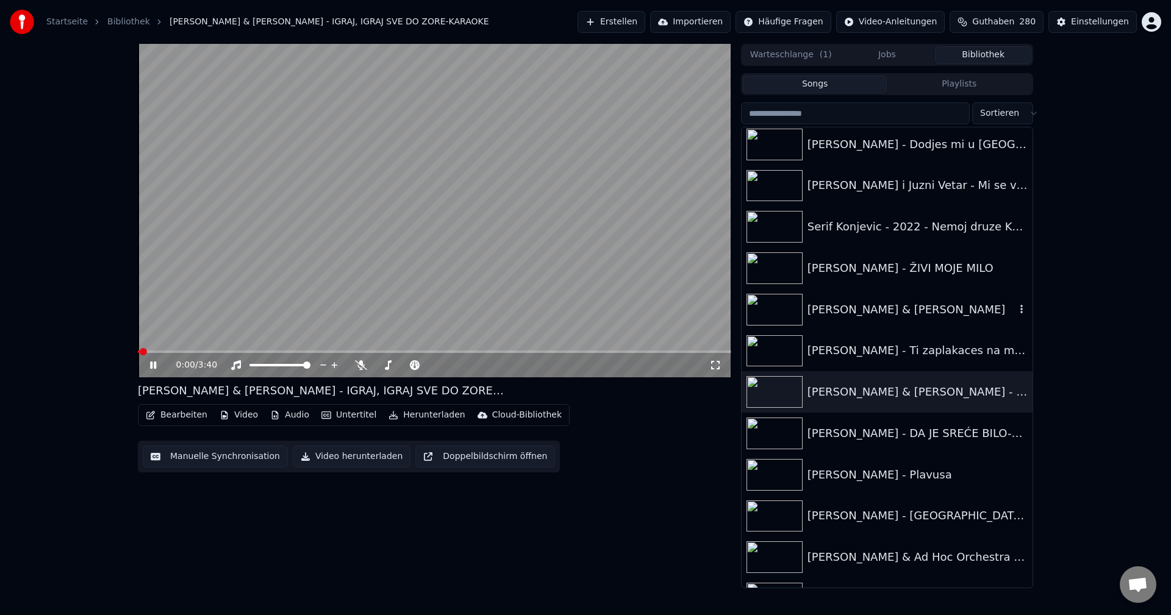
click at [770, 315] on img at bounding box center [775, 310] width 56 height 32
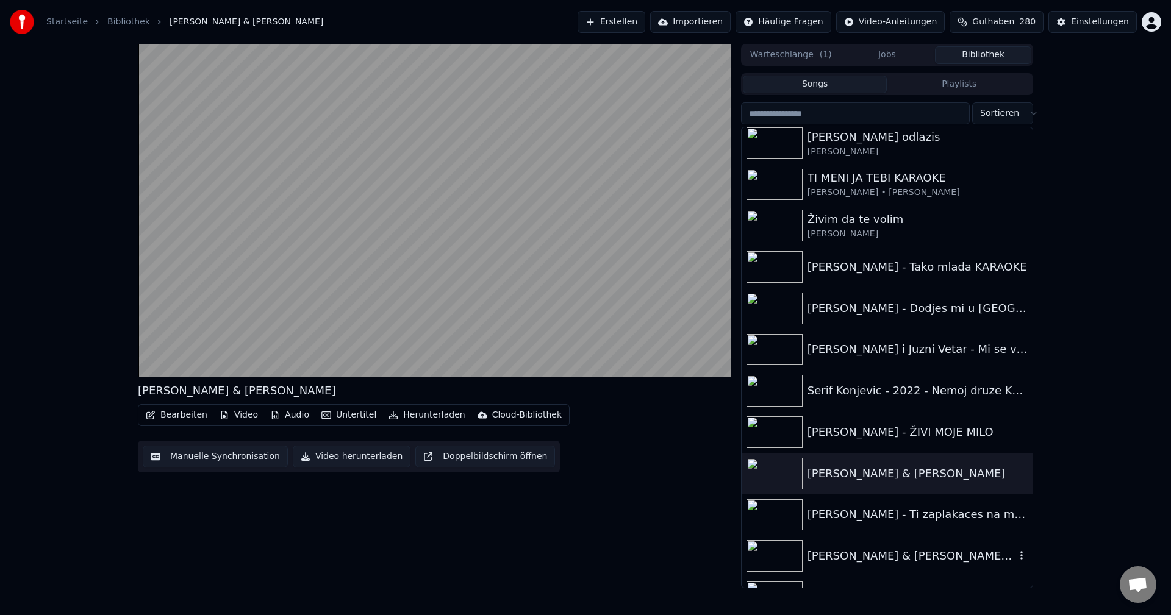
scroll to position [12637, 0]
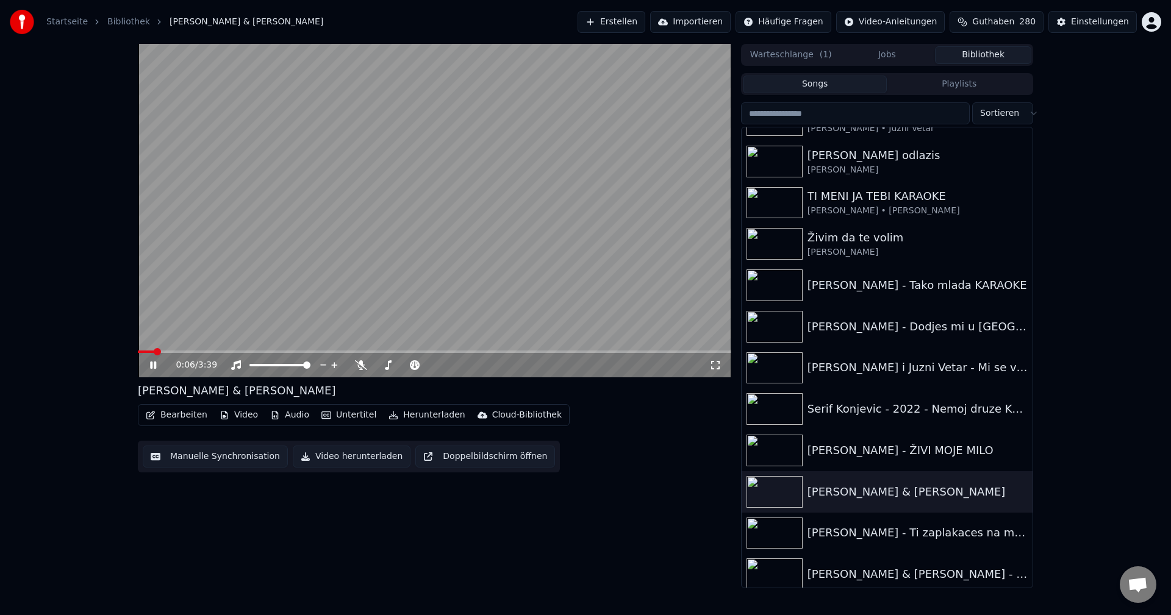
click at [154, 352] on span at bounding box center [146, 352] width 16 height 2
click at [174, 351] on span at bounding box center [434, 352] width 593 height 2
click at [187, 351] on span at bounding box center [434, 352] width 593 height 2
click at [201, 350] on video at bounding box center [434, 211] width 593 height 334
click at [210, 352] on span at bounding box center [434, 352] width 593 height 2
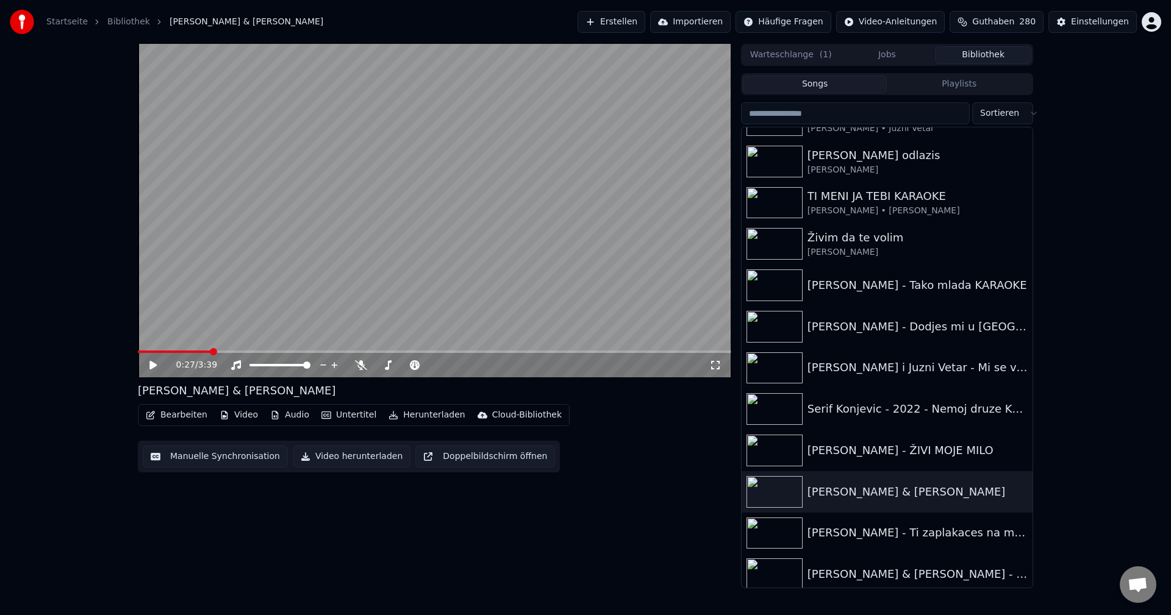
click at [254, 319] on video at bounding box center [434, 211] width 593 height 334
click at [321, 353] on span at bounding box center [247, 352] width 218 height 2
click at [356, 364] on icon at bounding box center [361, 365] width 12 height 10
click at [335, 352] on span at bounding box center [237, 352] width 198 height 2
click at [156, 353] on span at bounding box center [246, 352] width 216 height 2
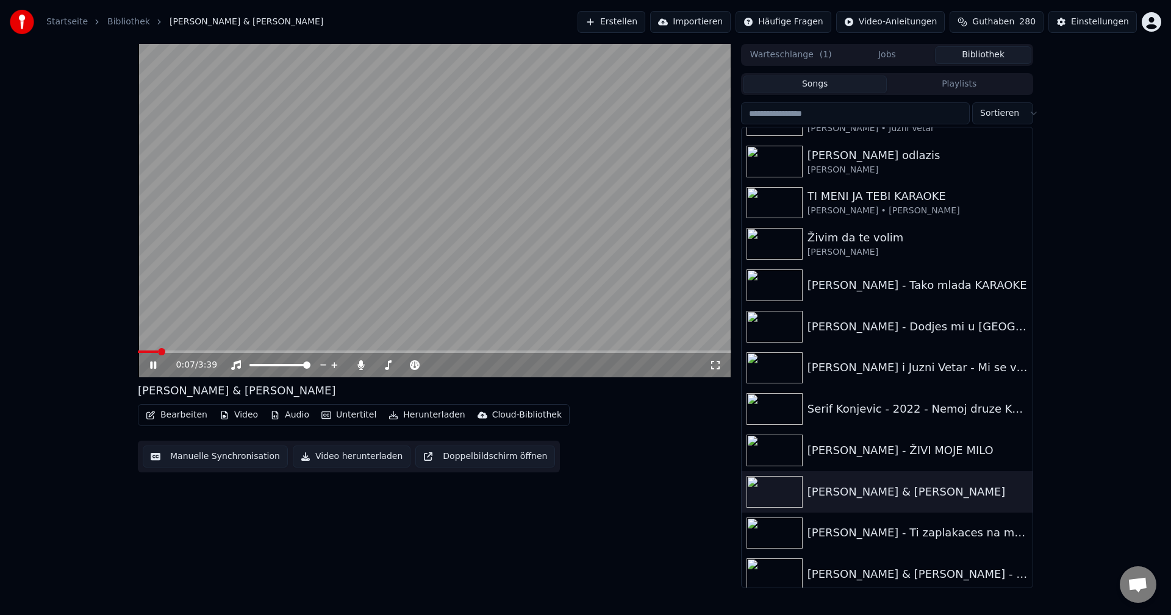
click at [254, 337] on video at bounding box center [434, 211] width 593 height 334
click at [183, 356] on div "0:07 / 3:39" at bounding box center [434, 365] width 593 height 24
click at [183, 353] on span at bounding box center [434, 352] width 593 height 2
click at [271, 323] on video at bounding box center [434, 211] width 593 height 334
click at [209, 353] on span at bounding box center [434, 352] width 593 height 2
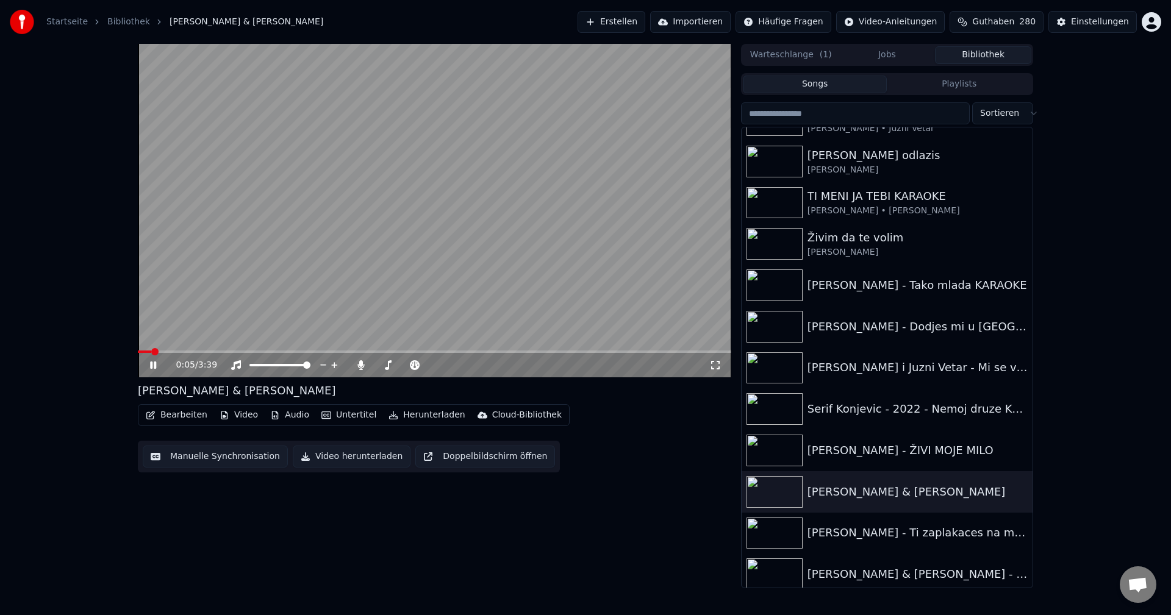
click at [151, 351] on span at bounding box center [144, 352] width 13 height 2
click at [366, 367] on icon at bounding box center [361, 365] width 12 height 10
click at [195, 348] on video at bounding box center [434, 211] width 593 height 334
click at [192, 351] on span at bounding box center [434, 352] width 593 height 2
click at [435, 292] on video at bounding box center [434, 211] width 593 height 334
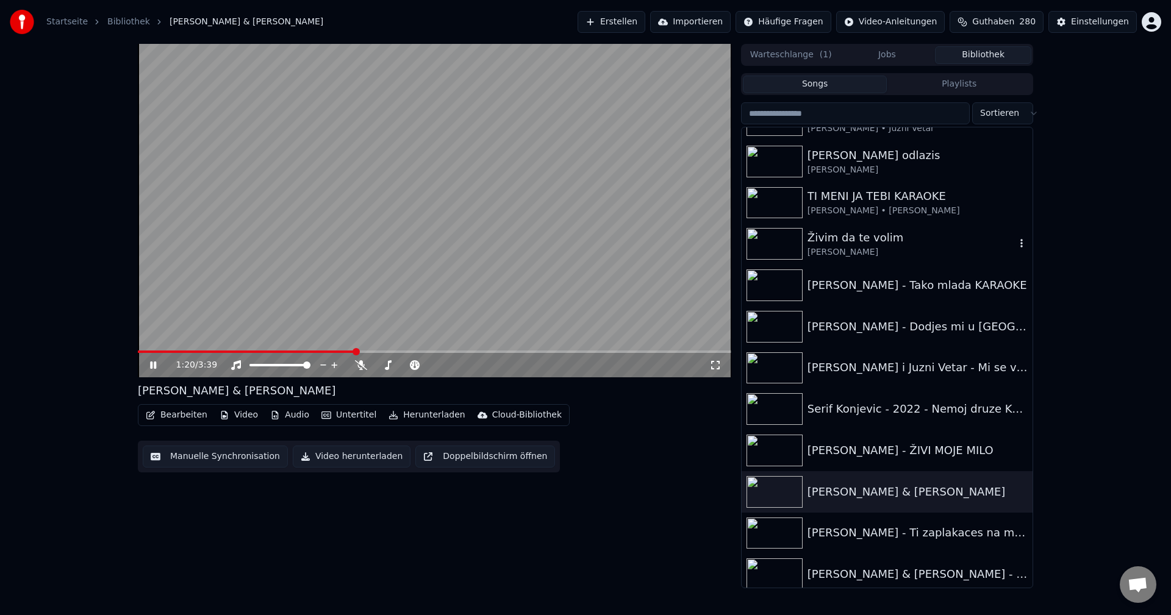
click at [759, 239] on img at bounding box center [775, 244] width 56 height 32
